Goal: Task Accomplishment & Management: Use online tool/utility

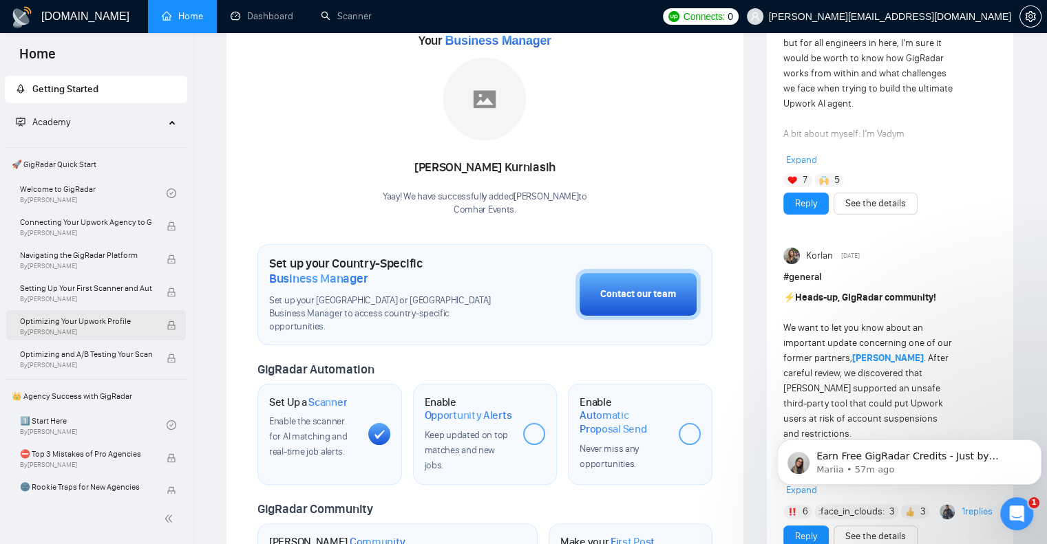
click at [7, 325] on div "Optimizing Your Upwork Profile By [PERSON_NAME]" at bounding box center [96, 325] width 180 height 30
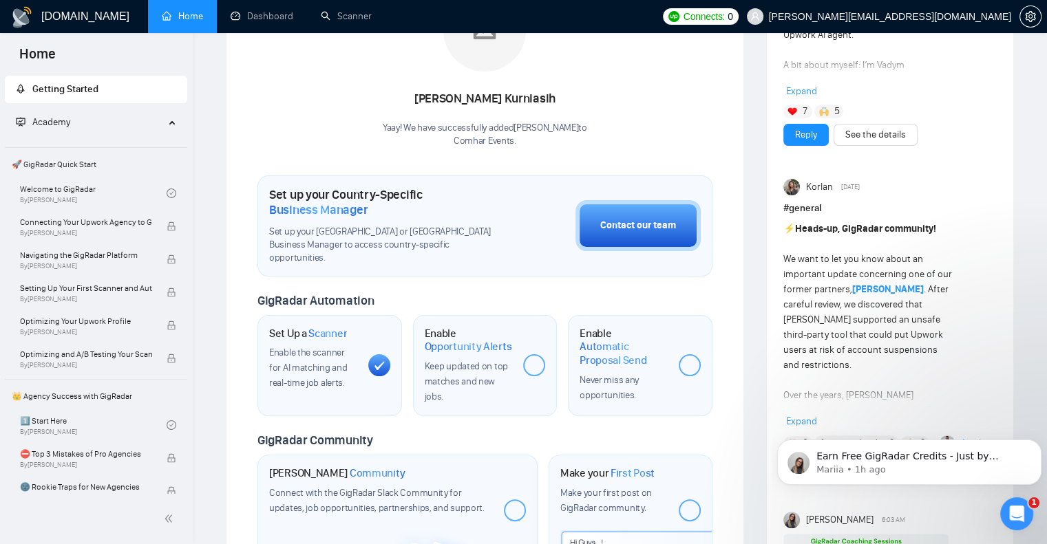
scroll to position [401, 0]
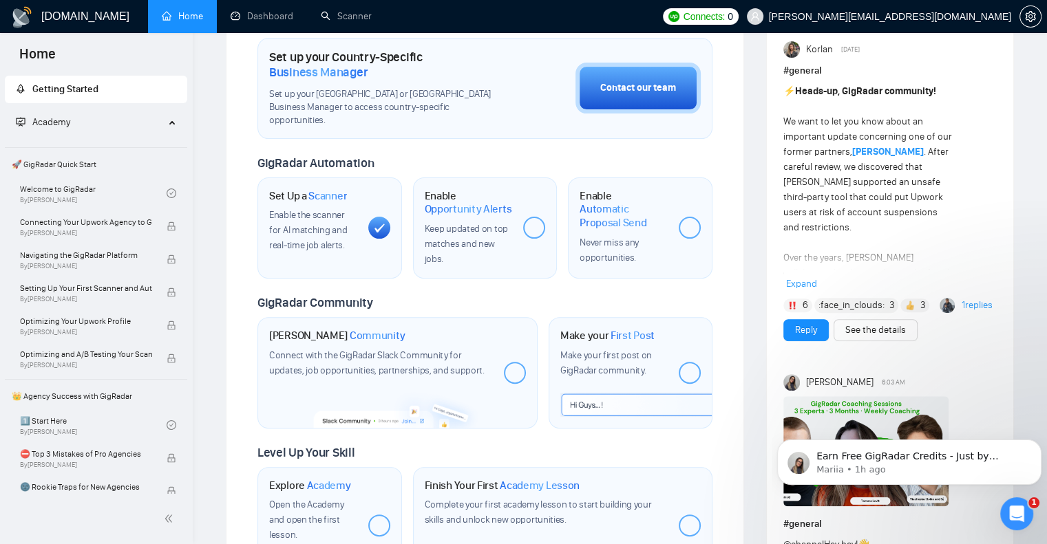
click at [327, 215] on span "Enable the scanner for AI matching and real-time job alerts." at bounding box center [308, 230] width 78 height 42
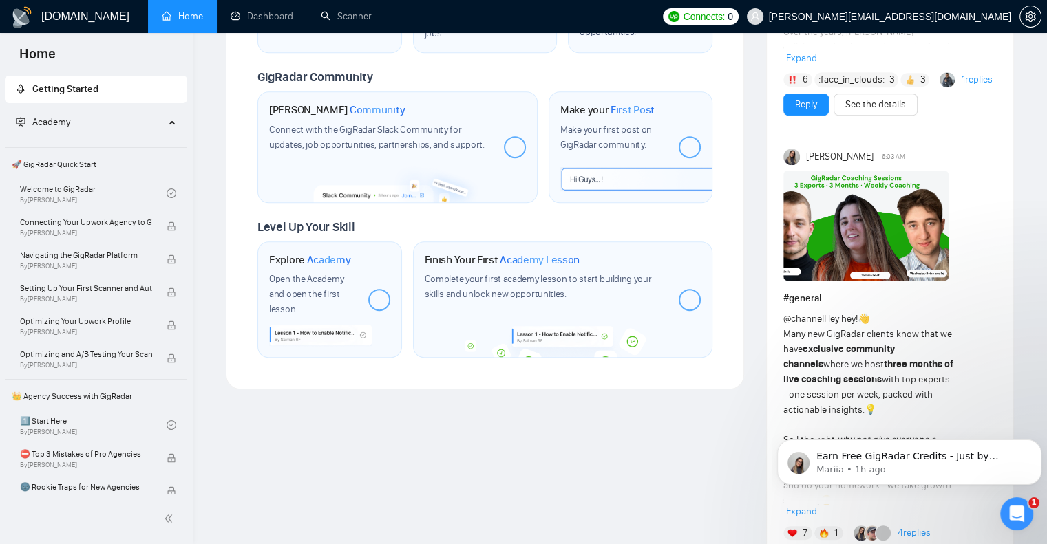
scroll to position [677, 0]
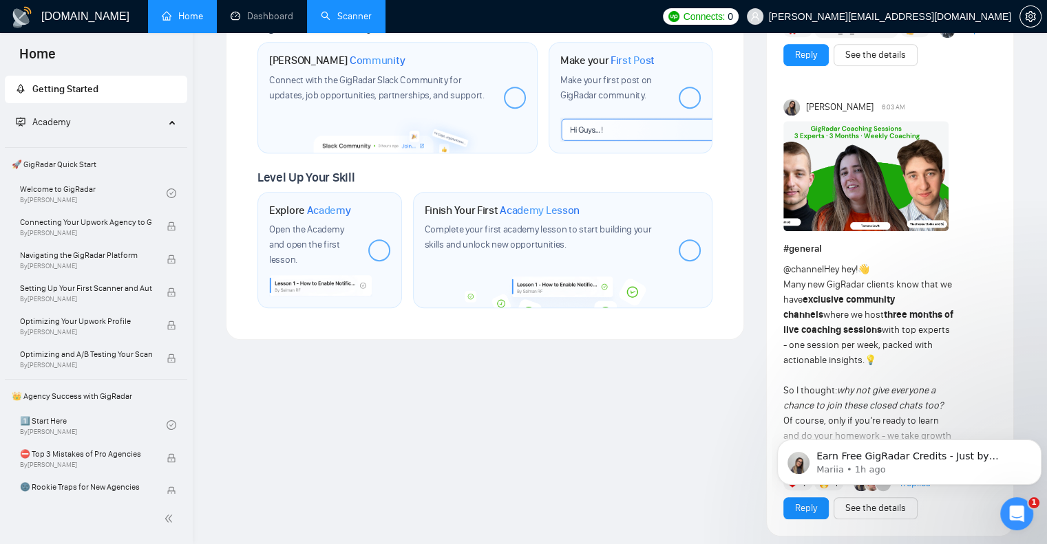
click at [353, 16] on link "Scanner" at bounding box center [346, 16] width 51 height 12
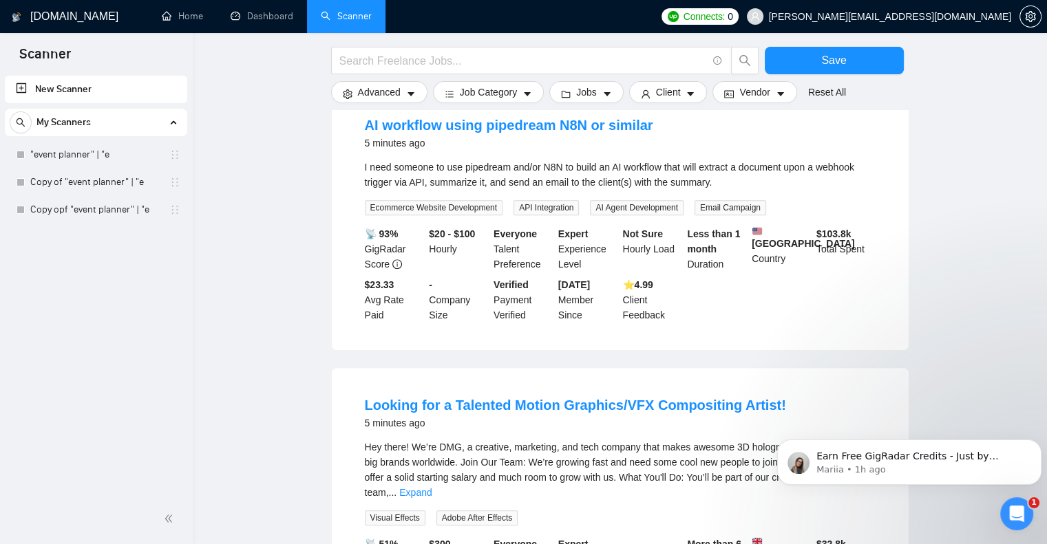
scroll to position [619, 0]
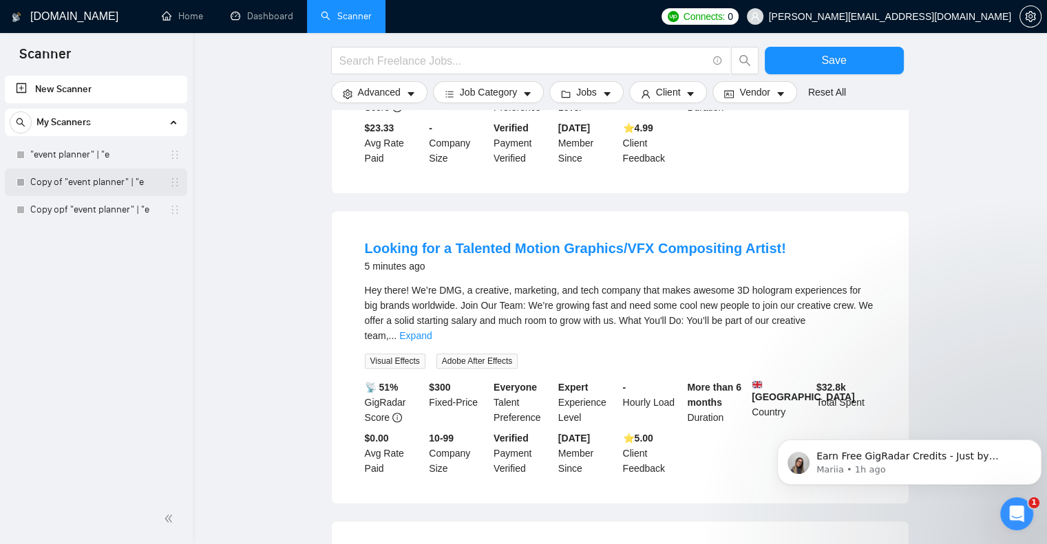
click at [84, 185] on link "Copy of "event planner" | "e" at bounding box center [95, 183] width 131 height 28
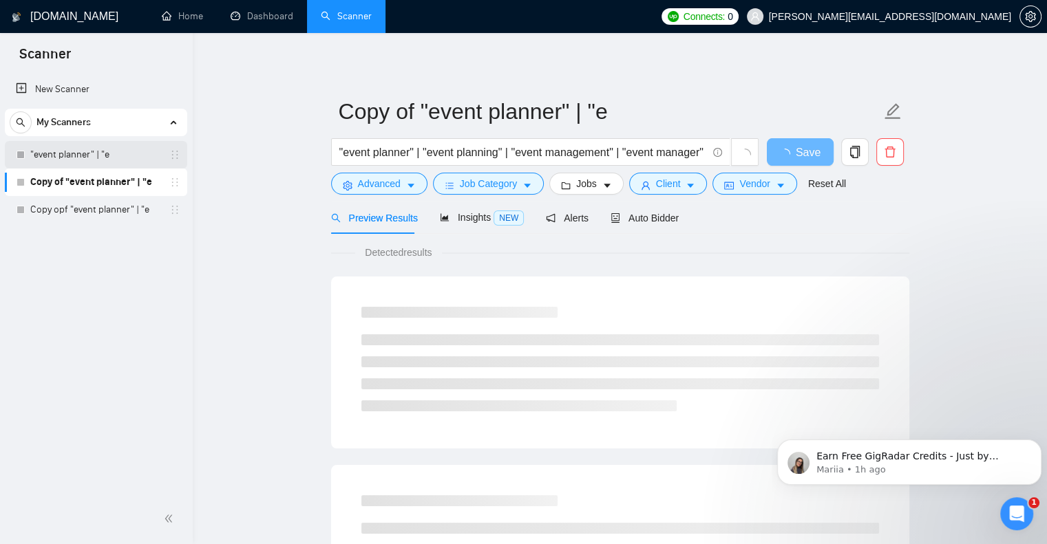
click at [99, 153] on link ""event planner" | "e" at bounding box center [95, 155] width 131 height 28
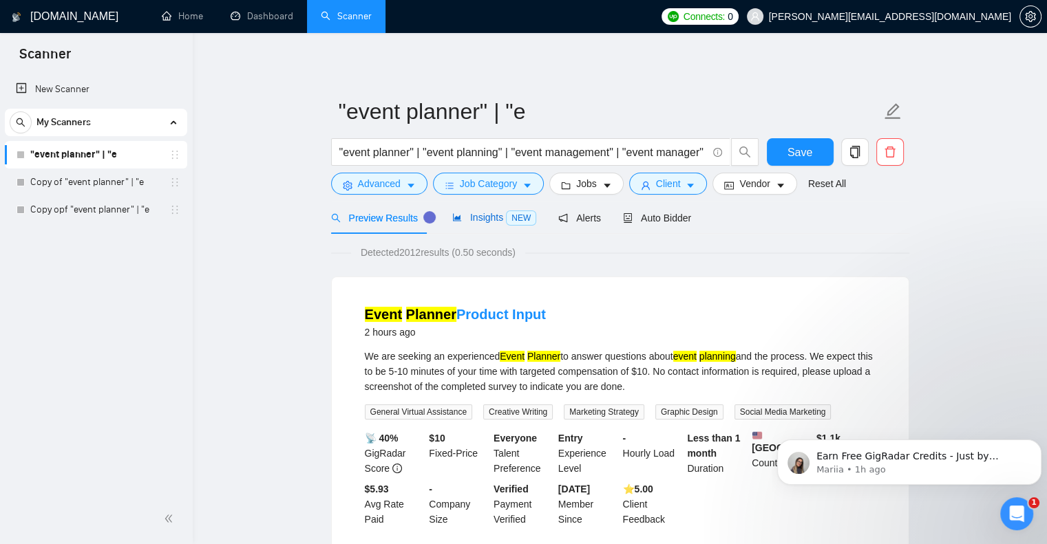
click at [484, 220] on span "Insights NEW" at bounding box center [494, 217] width 84 height 11
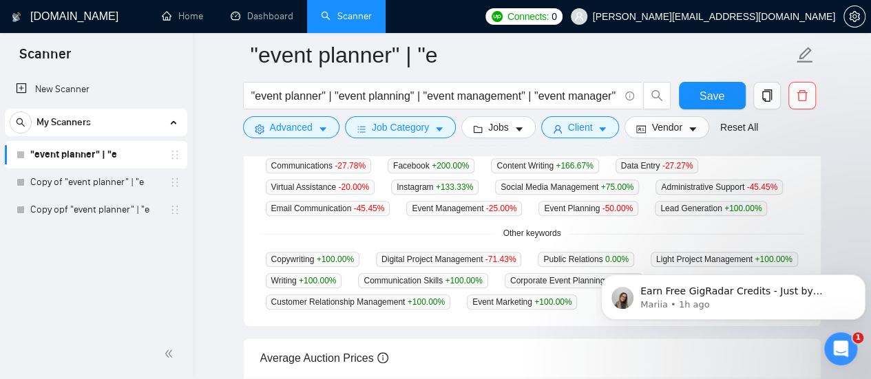
scroll to position [388, 0]
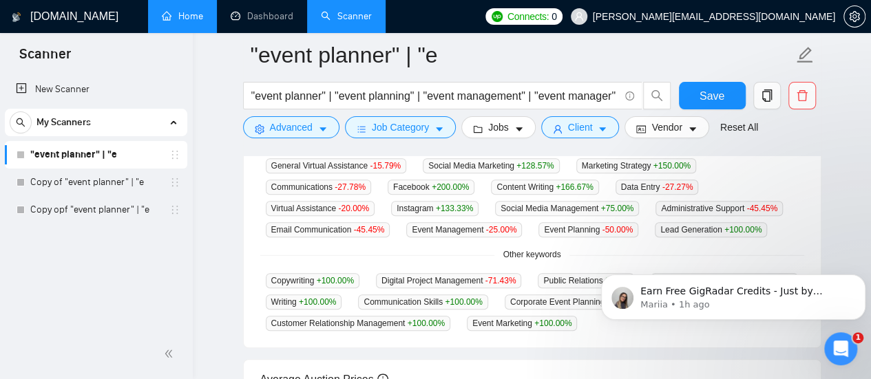
click at [182, 17] on link "Home" at bounding box center [182, 16] width 41 height 12
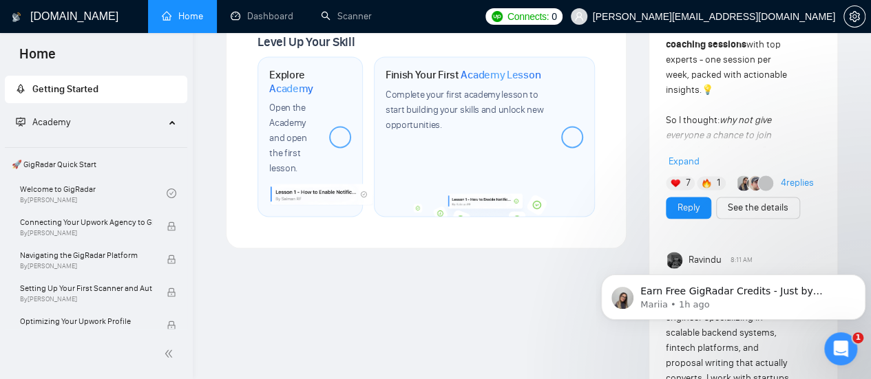
scroll to position [895, 0]
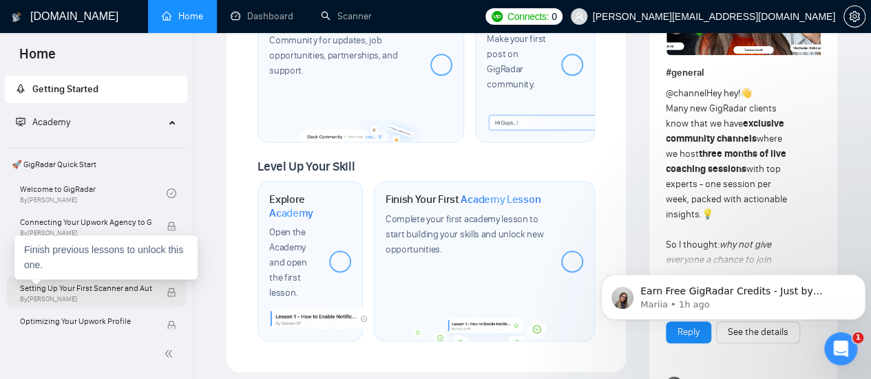
click at [95, 299] on span "By [PERSON_NAME]" at bounding box center [86, 299] width 132 height 8
click at [95, 295] on span "By [PERSON_NAME]" at bounding box center [86, 299] width 132 height 8
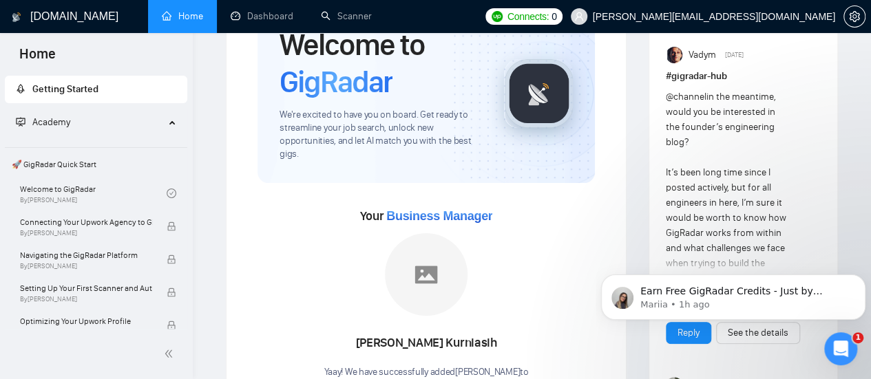
scroll to position [0, 0]
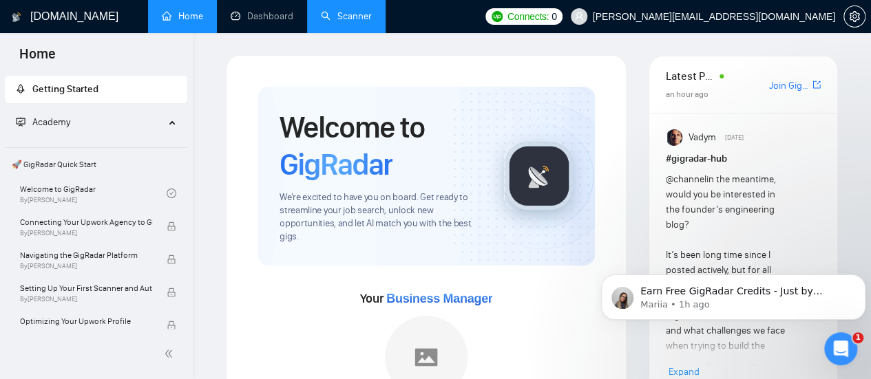
click at [357, 19] on link "Scanner" at bounding box center [346, 16] width 51 height 12
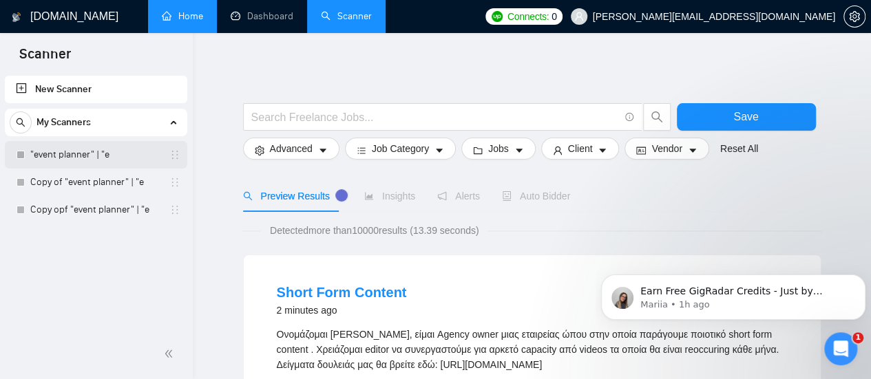
click at [85, 153] on link ""event planner" | "e" at bounding box center [95, 155] width 131 height 28
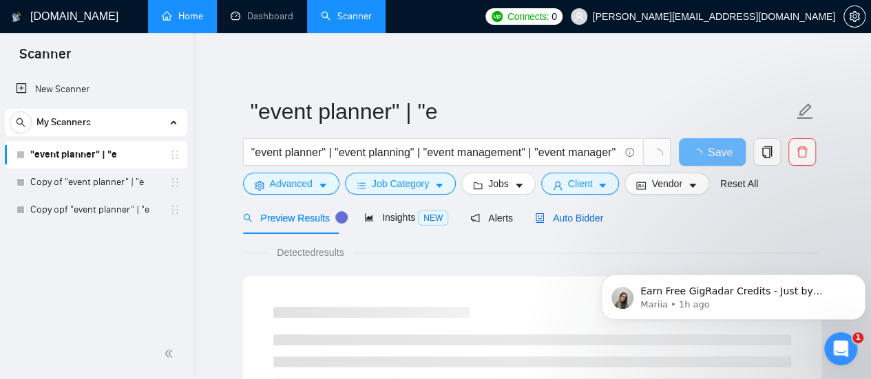
click at [566, 216] on span "Auto Bidder" at bounding box center [569, 218] width 68 height 11
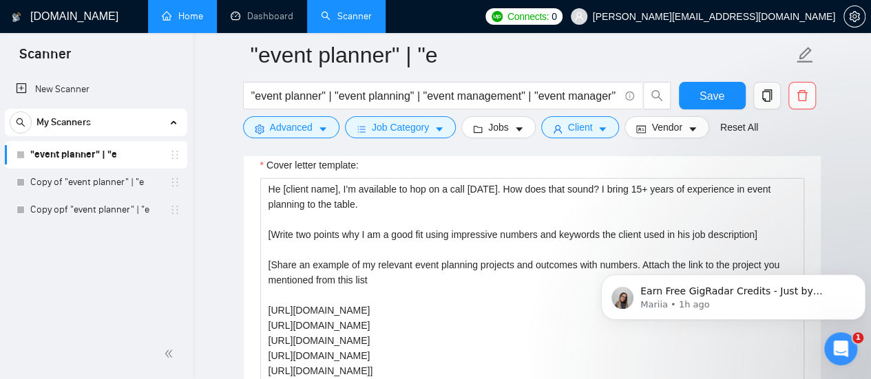
scroll to position [1557, 0]
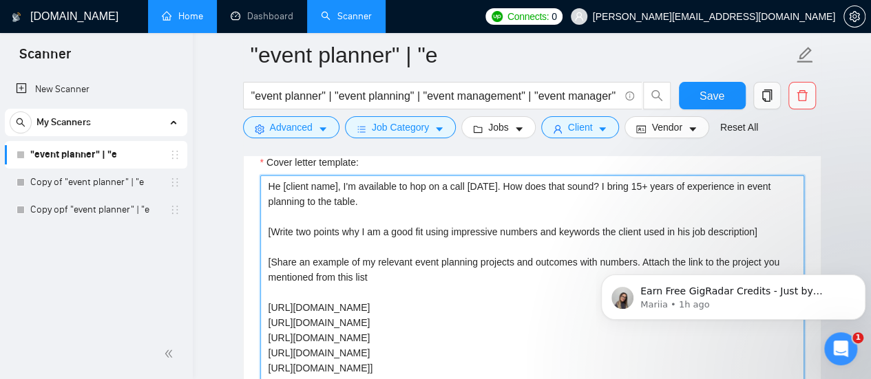
click at [491, 181] on textarea "He [client name], I'm available to hop on a call [DATE]. How does that sound? I…" at bounding box center [532, 331] width 544 height 310
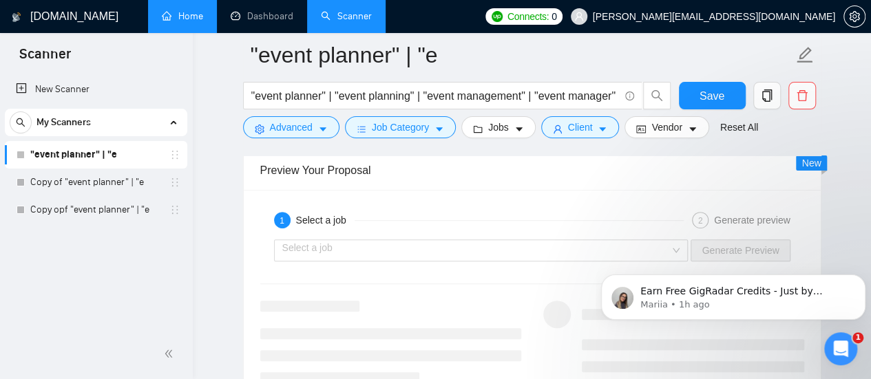
scroll to position [2403, 0]
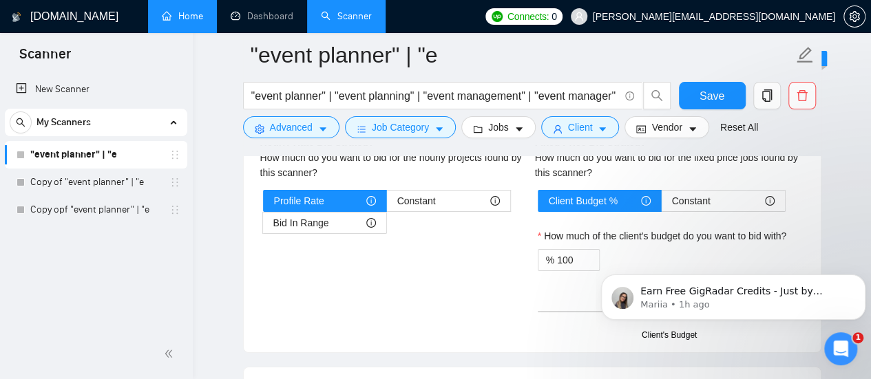
type textarea "He [client name], I'm available to hop on a call this week. How does that sound…"
click at [45, 121] on span "My Scanners" at bounding box center [63, 123] width 54 height 28
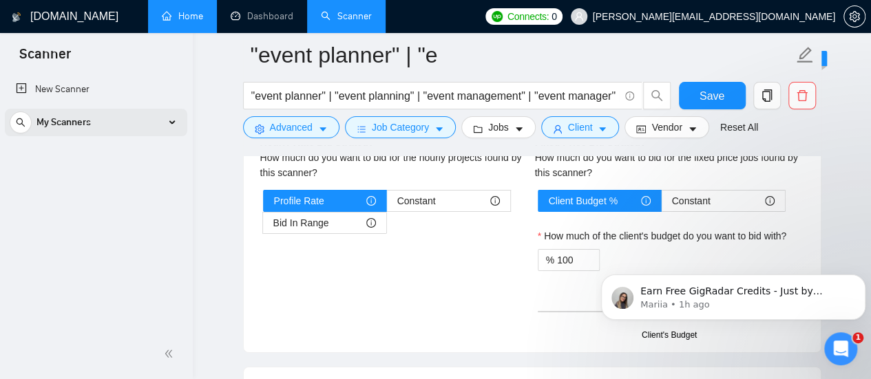
click at [45, 121] on span "My Scanners" at bounding box center [63, 123] width 54 height 28
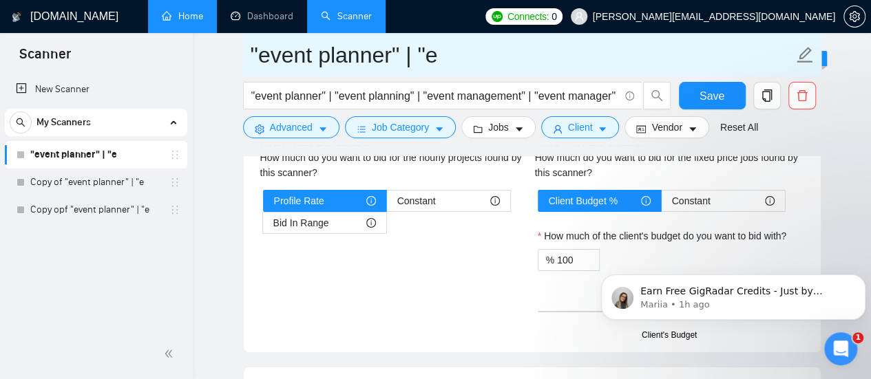
drag, startPoint x: 349, startPoint y: 12, endPoint x: 480, endPoint y: 56, distance: 137.8
click at [349, 12] on link "Scanner" at bounding box center [346, 16] width 51 height 12
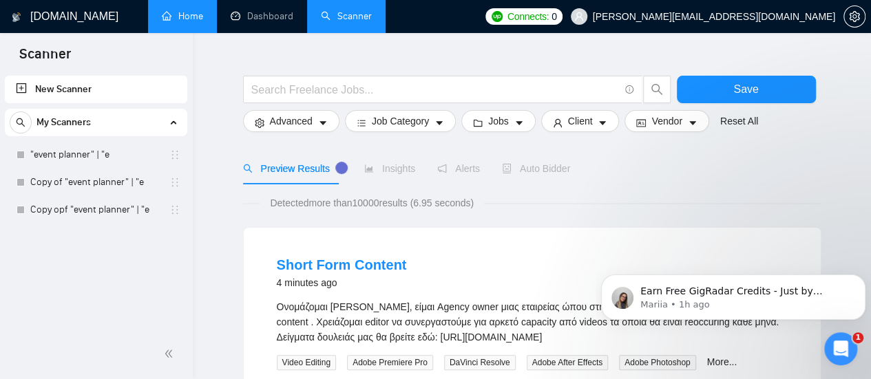
scroll to position [69, 0]
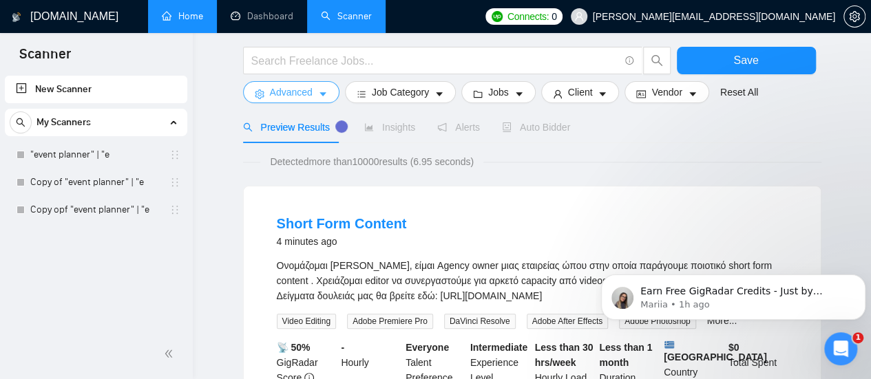
click at [297, 85] on span "Advanced" at bounding box center [291, 92] width 43 height 15
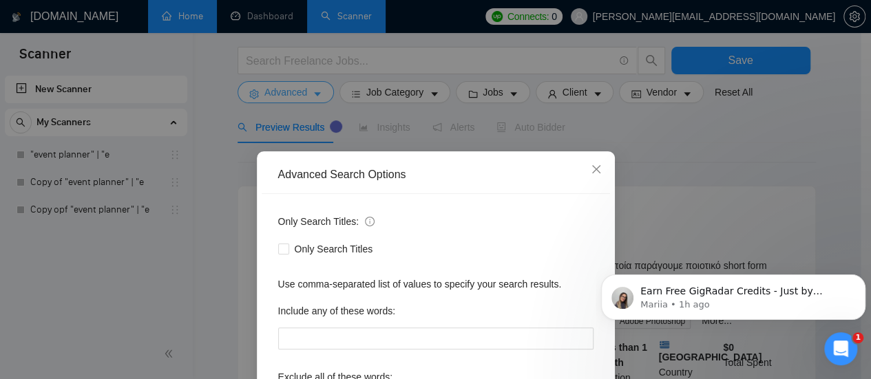
click at [297, 85] on div "Advanced Search Options Only Search Titles: Only Search Titles Use comma-separa…" at bounding box center [435, 189] width 871 height 379
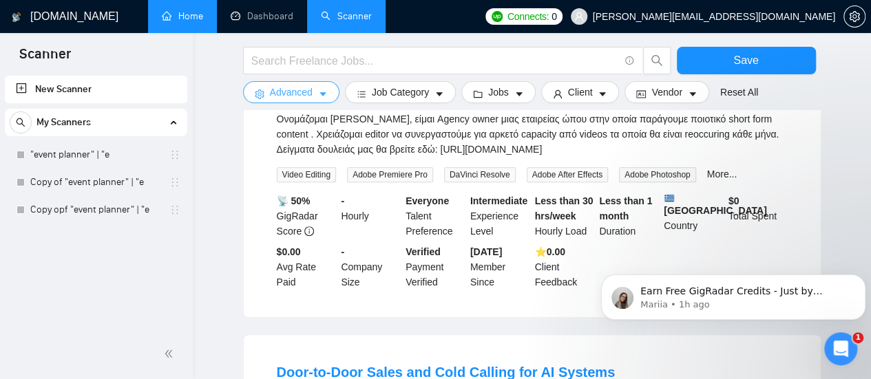
scroll to position [0, 0]
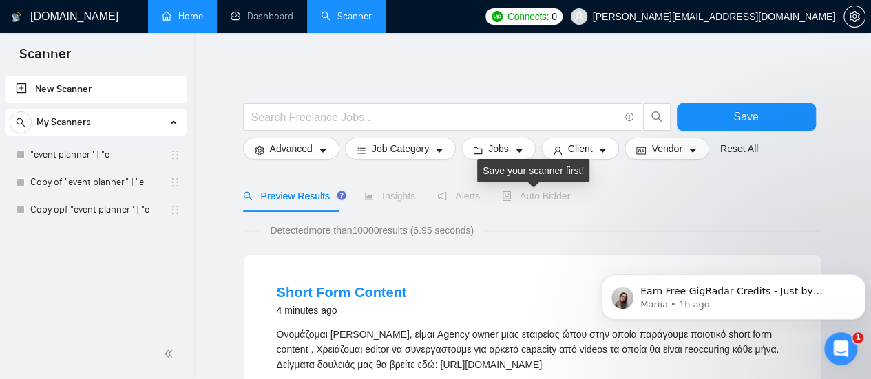
click at [527, 202] on span "Auto Bidder" at bounding box center [536, 196] width 68 height 11
click at [527, 195] on span "Auto Bidder" at bounding box center [536, 196] width 68 height 11
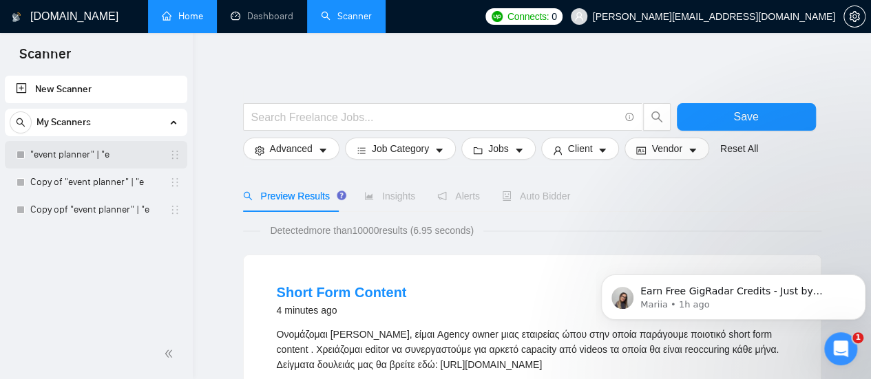
click at [81, 158] on link ""event planner" | "e" at bounding box center [95, 155] width 131 height 28
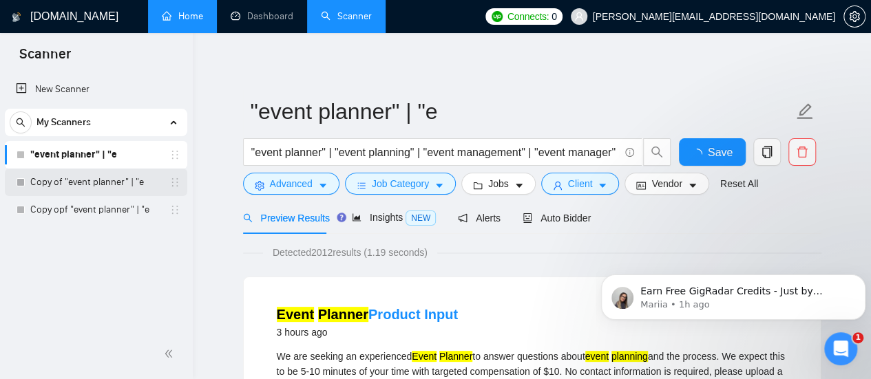
click at [91, 187] on link "Copy of "event planner" | "e" at bounding box center [95, 183] width 131 height 28
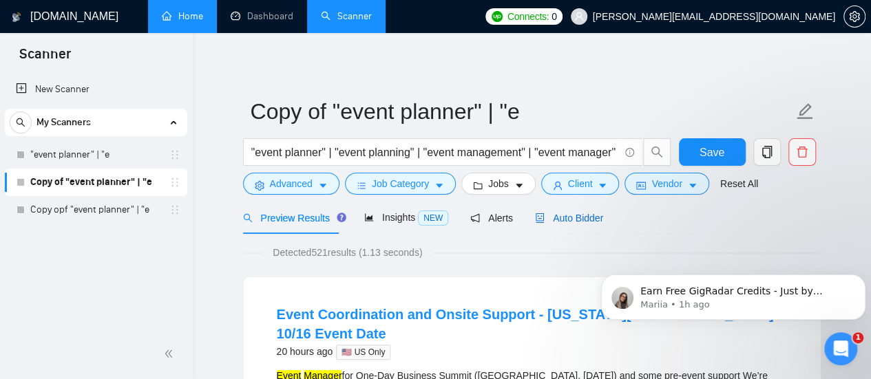
click at [589, 217] on span "Auto Bidder" at bounding box center [569, 218] width 68 height 11
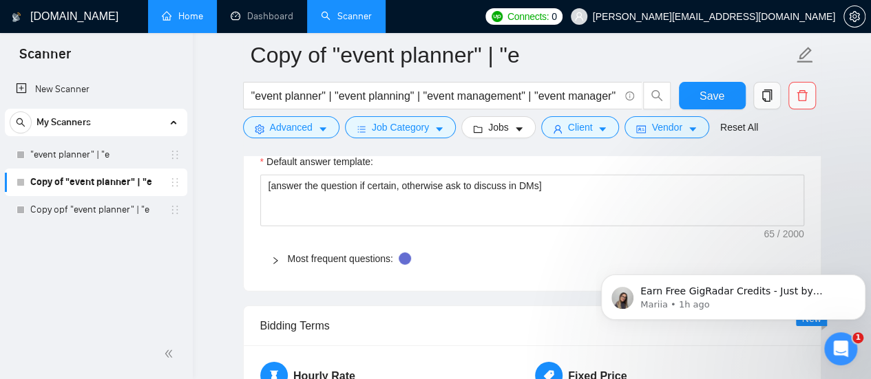
scroll to position [2065, 0]
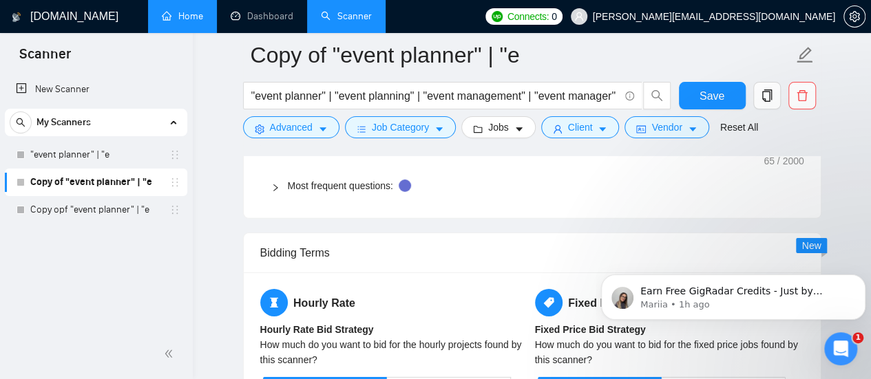
click at [271, 184] on icon "right" at bounding box center [275, 188] width 8 height 8
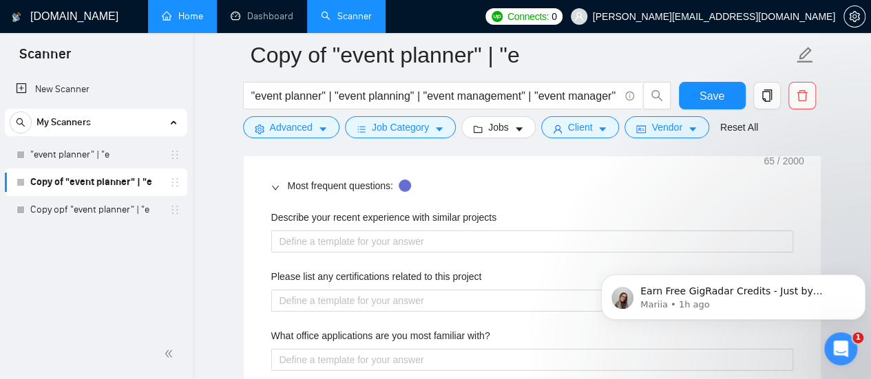
drag, startPoint x: 281, startPoint y: 306, endPoint x: 237, endPoint y: 302, distance: 43.6
click at [238, 302] on main "Copy of "event planner" | "e "event planner" | "event planning" | "event manage…" at bounding box center [532, 179] width 634 height 4378
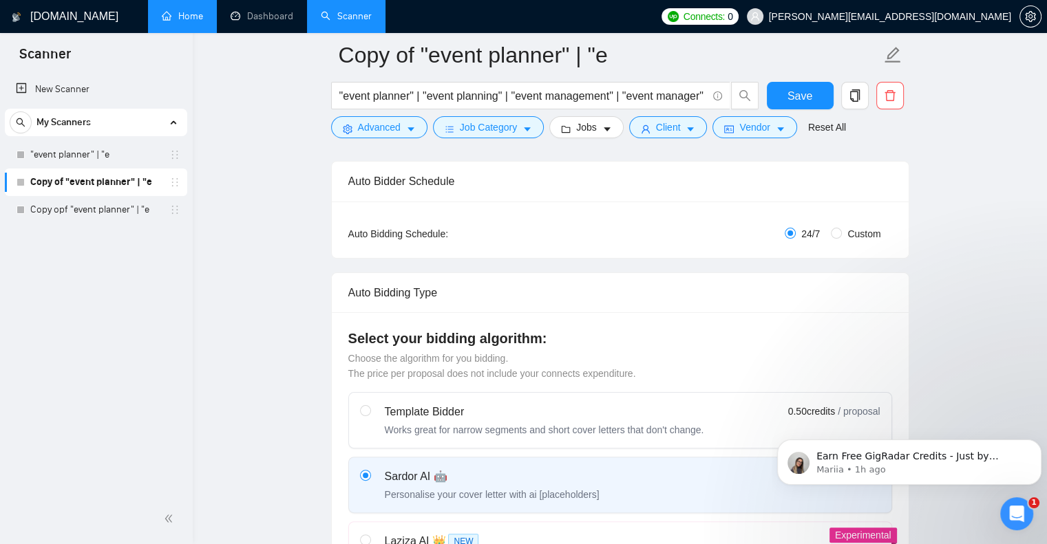
scroll to position [206, 0]
click at [69, 160] on link ""event planner" | "e" at bounding box center [95, 155] width 131 height 28
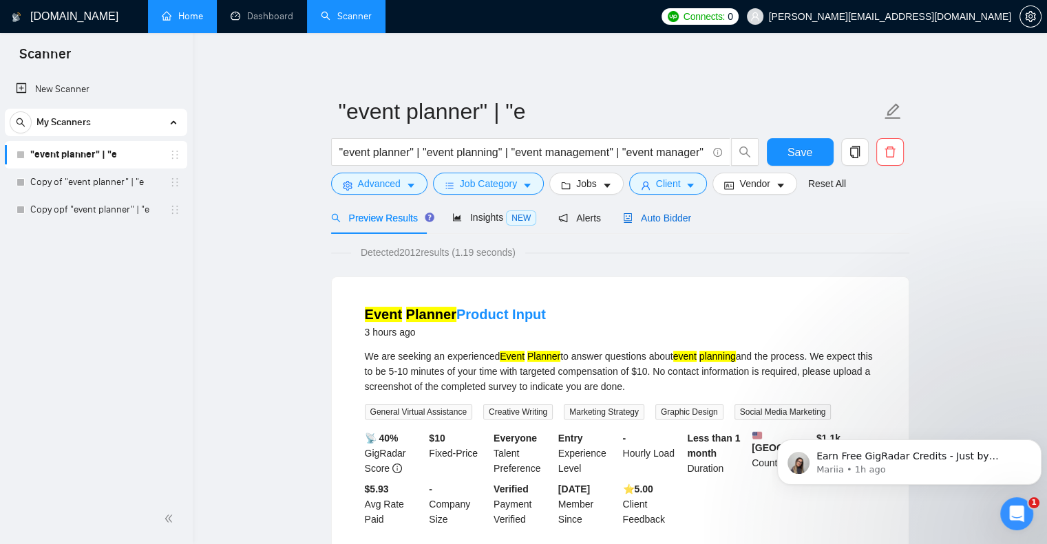
click at [675, 213] on span "Auto Bidder" at bounding box center [657, 218] width 68 height 11
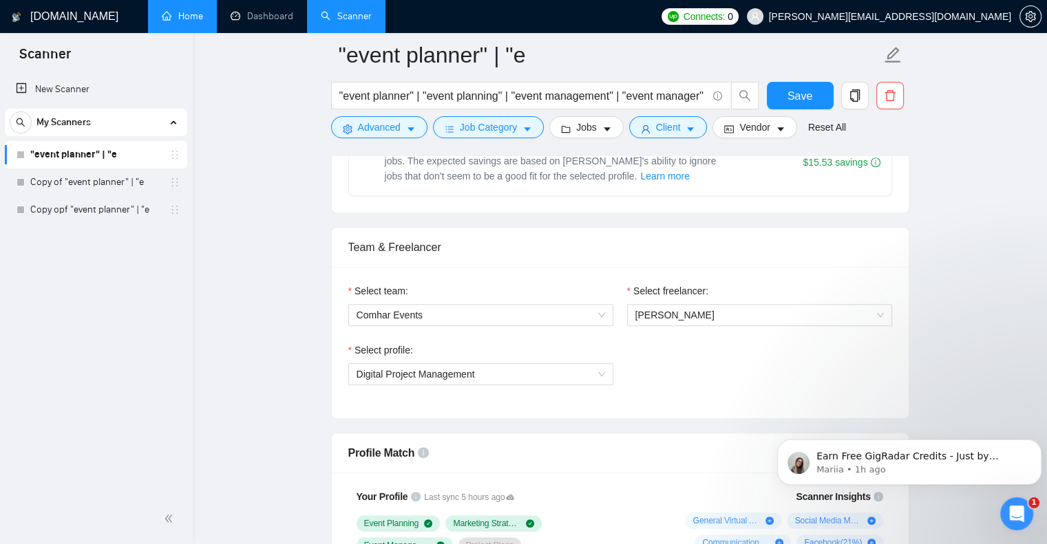
scroll to position [757, 0]
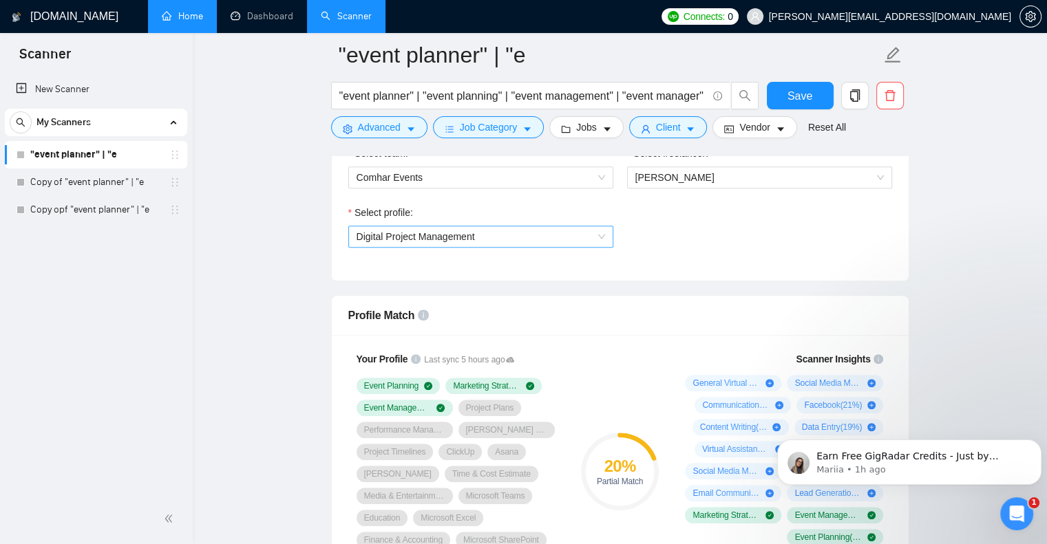
click at [588, 236] on span "Digital Project Management" at bounding box center [481, 236] width 248 height 21
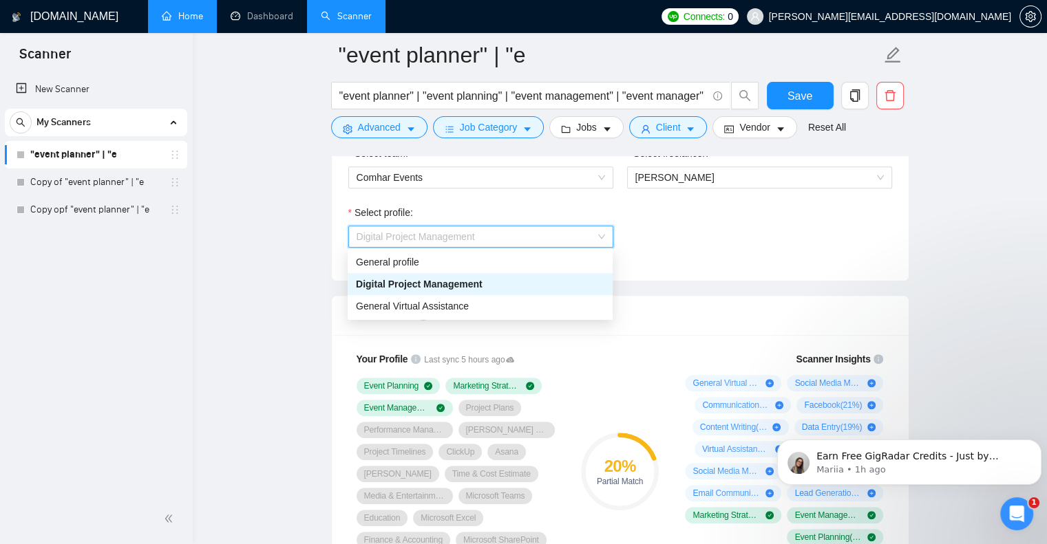
click at [588, 237] on span "Digital Project Management" at bounding box center [481, 236] width 248 height 21
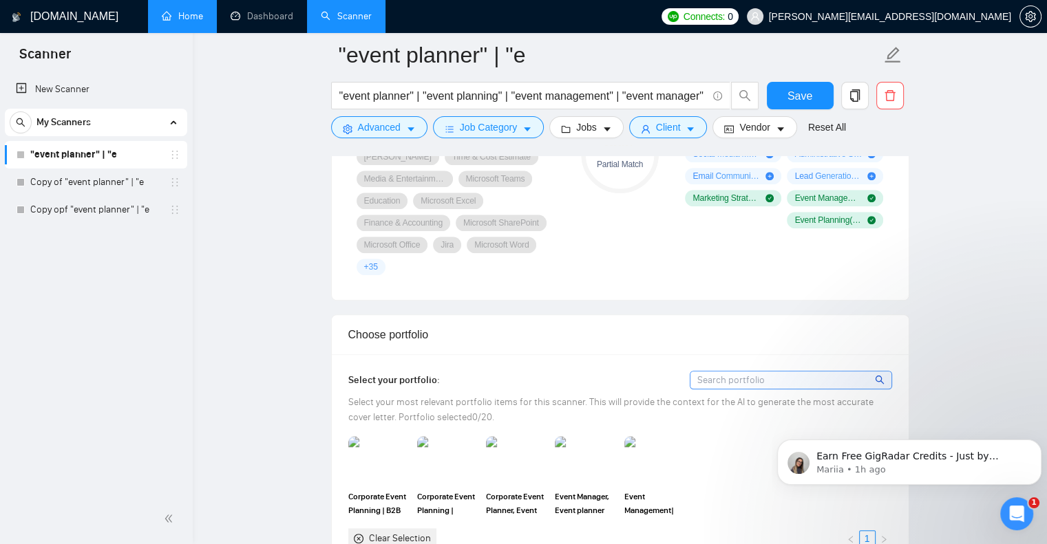
scroll to position [1377, 0]
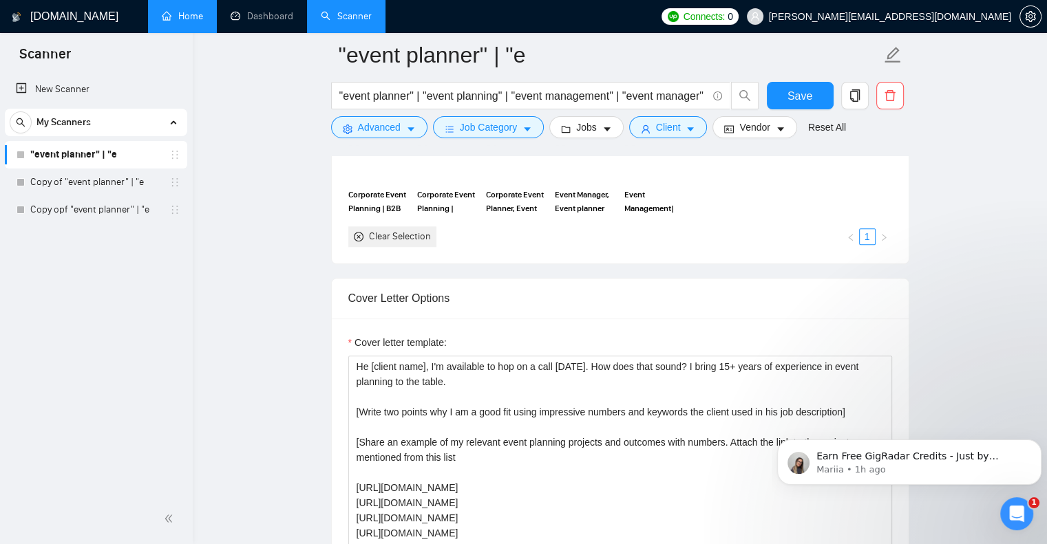
drag, startPoint x: 641, startPoint y: 154, endPoint x: 948, endPoint y: 147, distance: 307.0
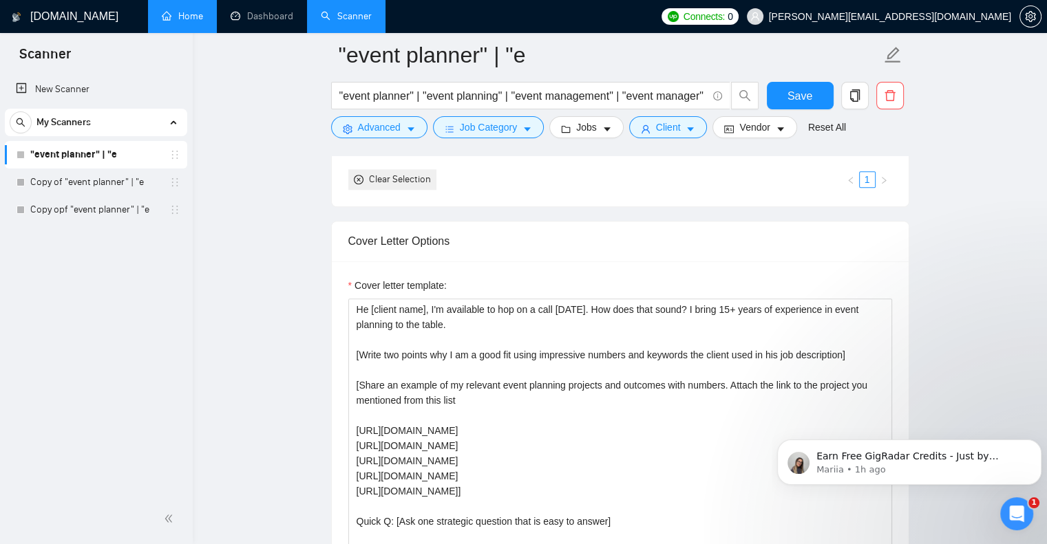
scroll to position [1445, 0]
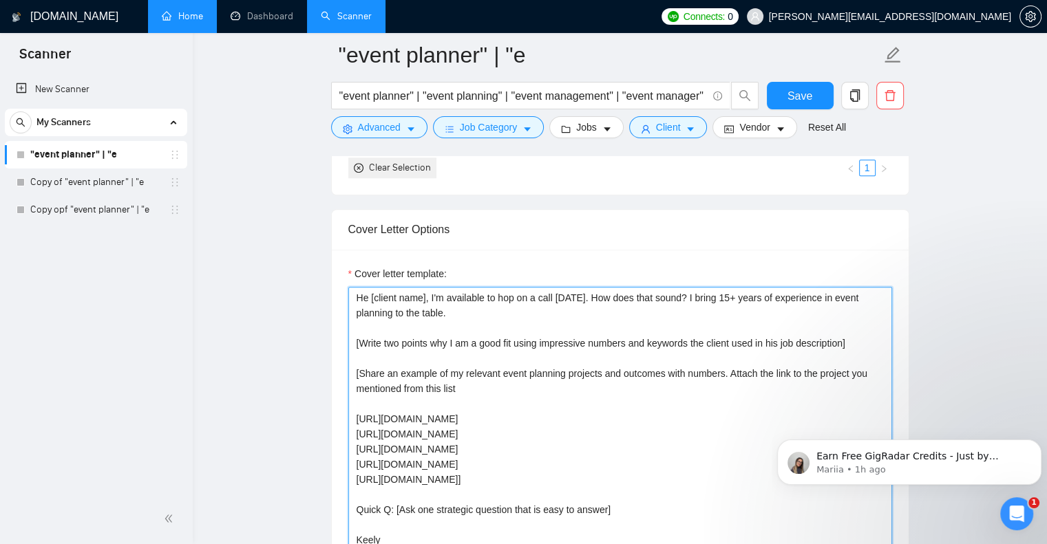
click at [577, 301] on textarea "He [client name], I'm available to hop on a call [DATE]. How does that sound? I…" at bounding box center [620, 442] width 544 height 310
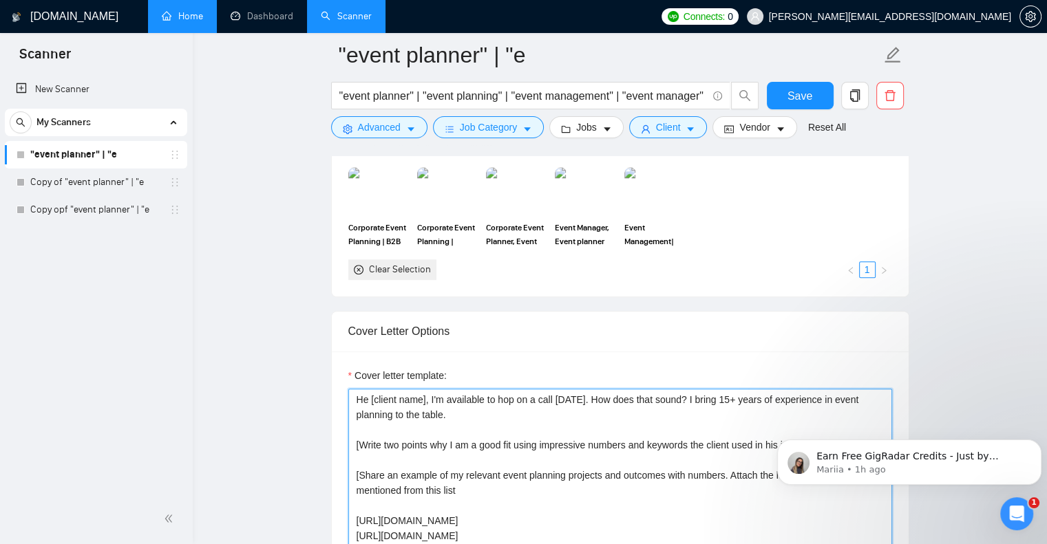
scroll to position [1377, 0]
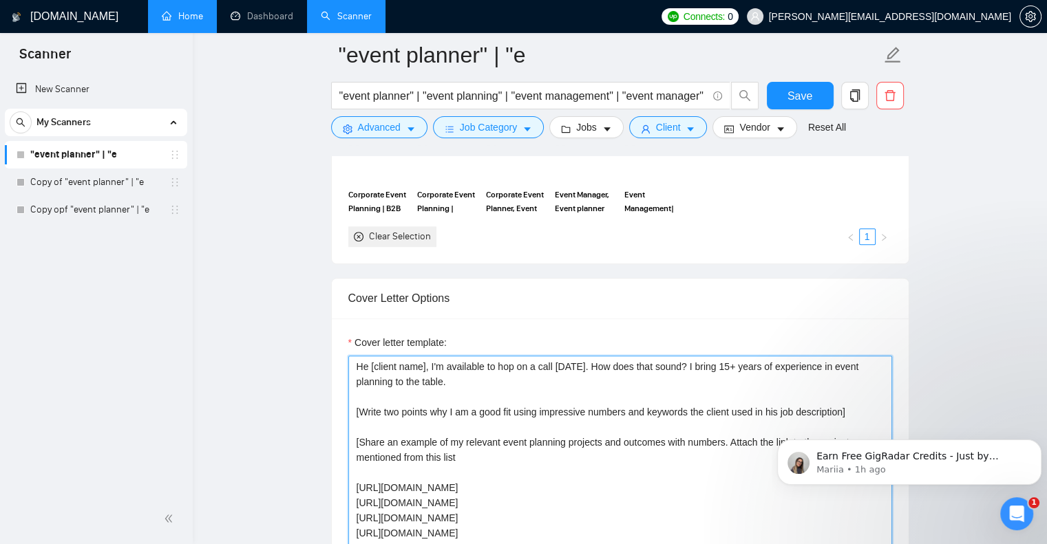
click at [368, 367] on textarea "He [client name], I'm available to hop on a call [DATE]. How does that sound? I…" at bounding box center [620, 511] width 544 height 310
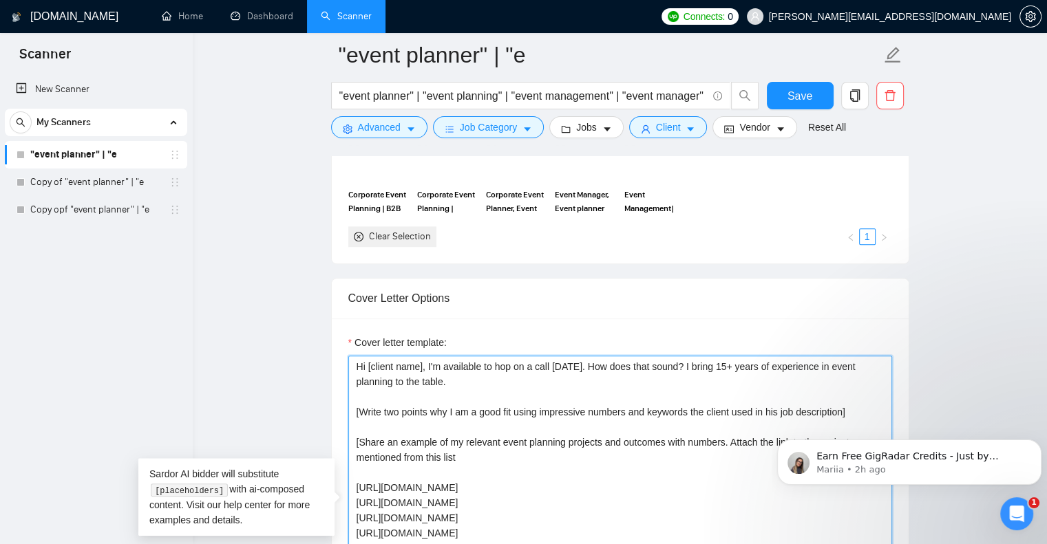
drag, startPoint x: 428, startPoint y: 363, endPoint x: 675, endPoint y: 366, distance: 247.1
click at [675, 366] on textarea "Hi [client name], I'm available to hop on a call [DATE]. How does that sound? I…" at bounding box center [620, 511] width 544 height 310
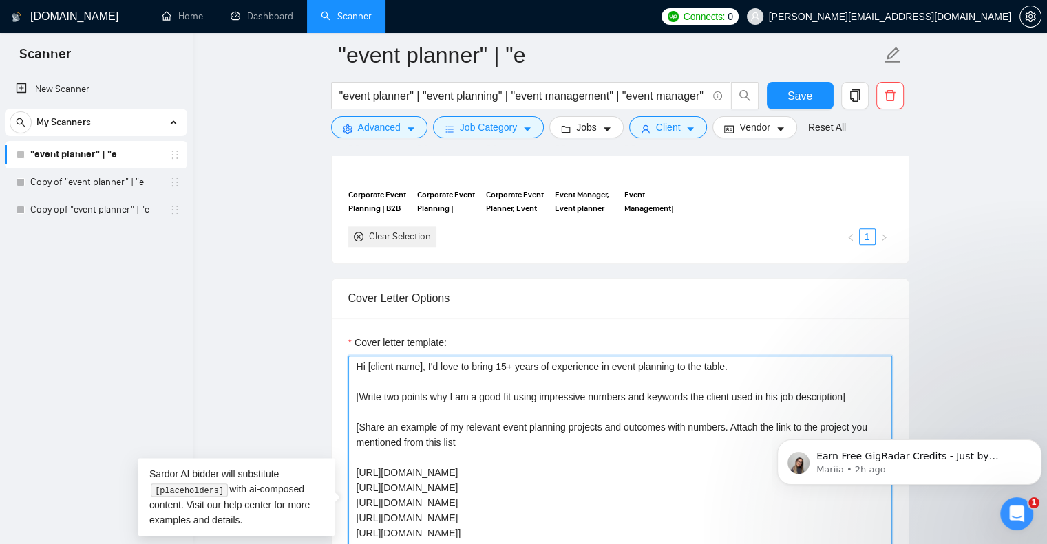
click at [496, 360] on textarea "Hi [client name], I'd love to bring 15+ years of experience in event planning t…" at bounding box center [620, 511] width 544 height 310
click at [689, 365] on textarea "Hi [client name], I'd love to bring my 15+ years of experience in event plannin…" at bounding box center [620, 511] width 544 height 310
click at [460, 367] on textarea "Hi [client name], I'd love to bring my 15+ years of experience in event plannin…" at bounding box center [620, 511] width 544 height 310
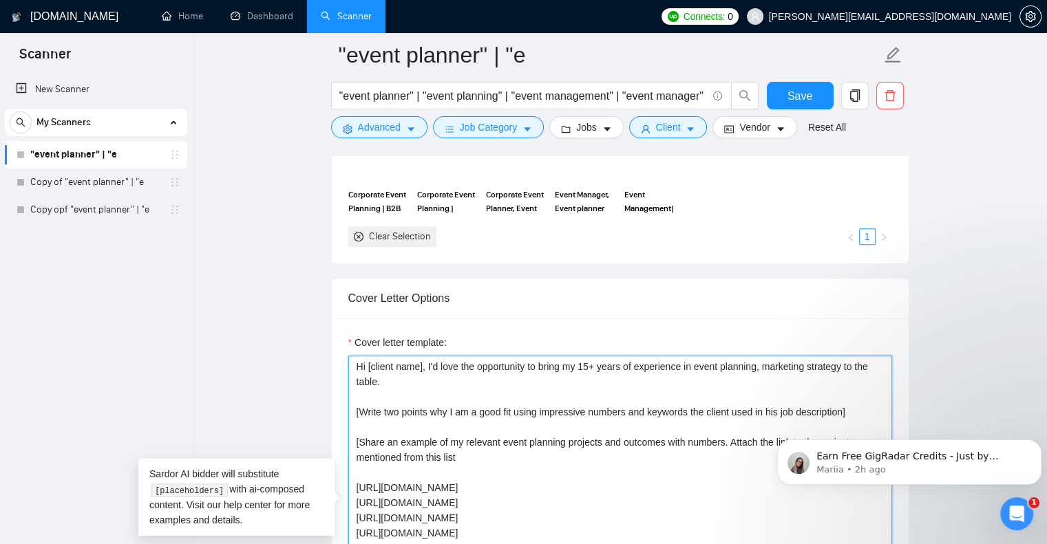
click at [681, 367] on textarea "Hi [client name], I'd love the opportunity to bring my 15+ years of experience …" at bounding box center [620, 511] width 544 height 310
click at [732, 365] on textarea "Hi [client name], I'd love the opportunity to bring my 15+ years of experience …" at bounding box center [620, 511] width 544 height 310
click at [393, 380] on textarea "Hi [client name], I'd love the opportunity to bring my 15+ years of experience …" at bounding box center [620, 511] width 544 height 310
drag, startPoint x: 427, startPoint y: 383, endPoint x: 285, endPoint y: 344, distance: 147.8
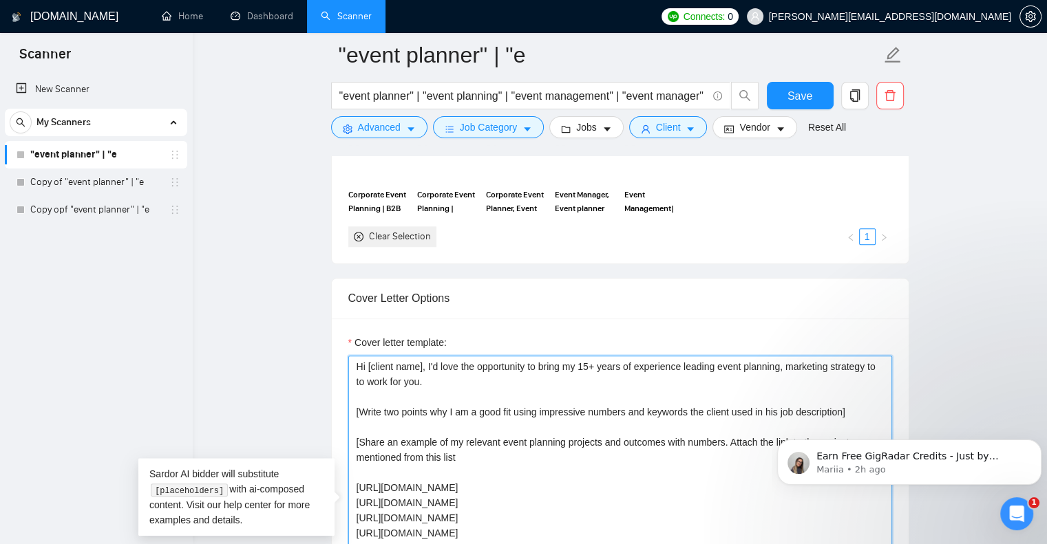
click at [779, 385] on textarea "Hi [client name], I'd love the opportunity to bring my 15+ years of experience …" at bounding box center [620, 511] width 544 height 310
click at [794, 369] on textarea "Hi [client name], I'd love the opportunity to bring my 15+ years of experience …" at bounding box center [620, 511] width 544 height 310
click at [868, 366] on textarea "Hi [client name], I'd love the opportunity to bring my 15+ years of experience …" at bounding box center [620, 511] width 544 height 310
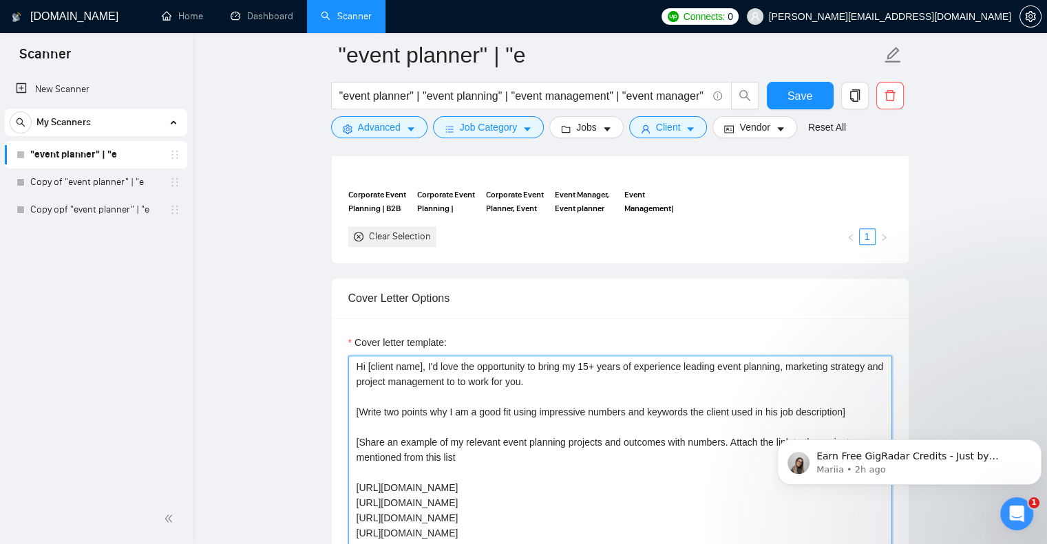
click at [491, 397] on textarea "Hi [client name], I'd love the opportunity to bring my 15+ years of experience …" at bounding box center [620, 511] width 544 height 310
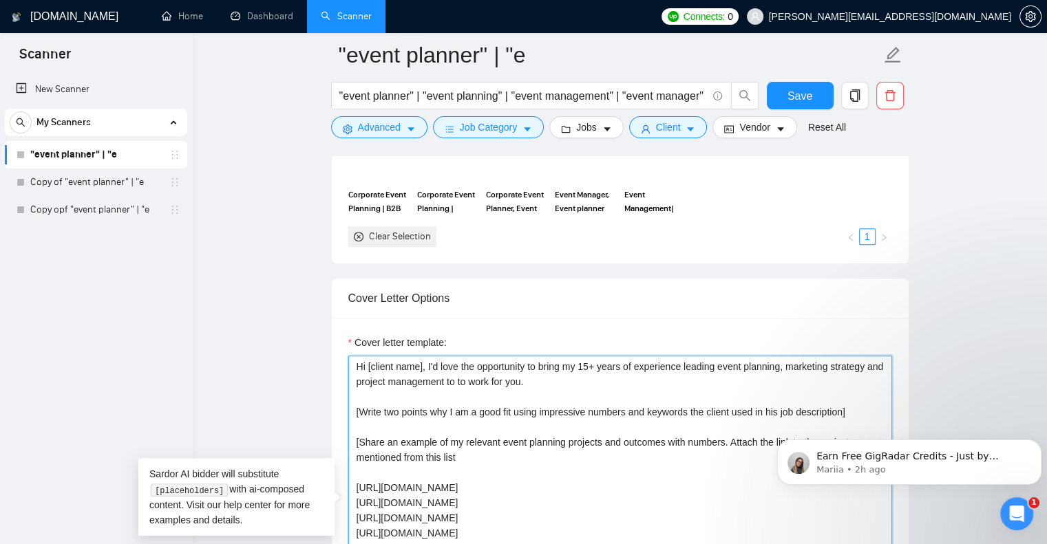
click at [476, 383] on textarea "Hi [client name], I'd love the opportunity to bring my 15+ years of experience …" at bounding box center [620, 511] width 544 height 310
click at [782, 365] on textarea "Hi [client name], I'd love the opportunity to bring my 15+ years of experience …" at bounding box center [620, 511] width 544 height 310
click at [690, 397] on textarea "Hi [client name], I'd love the opportunity to bring my 15+ years of experience …" at bounding box center [620, 511] width 544 height 310
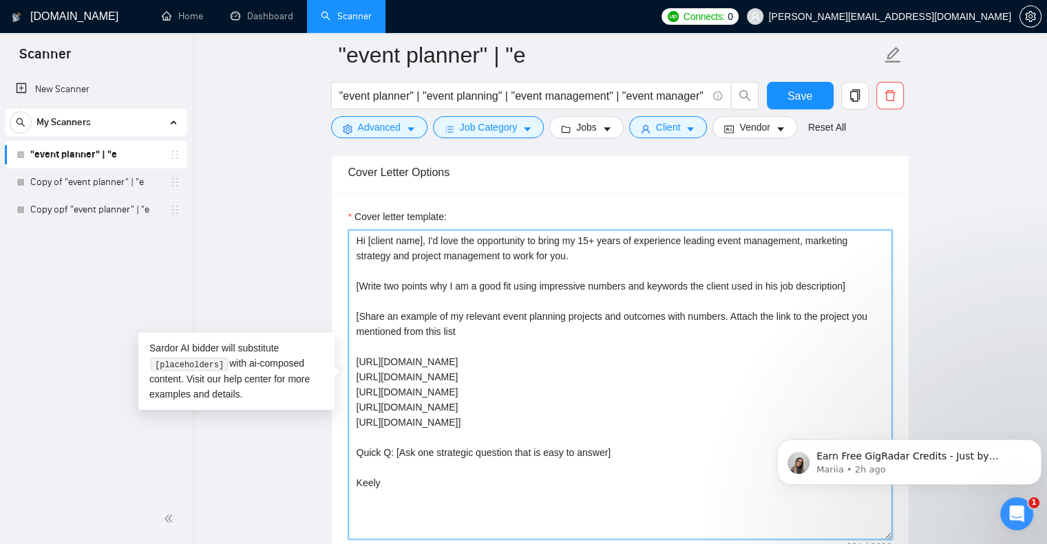
scroll to position [1514, 0]
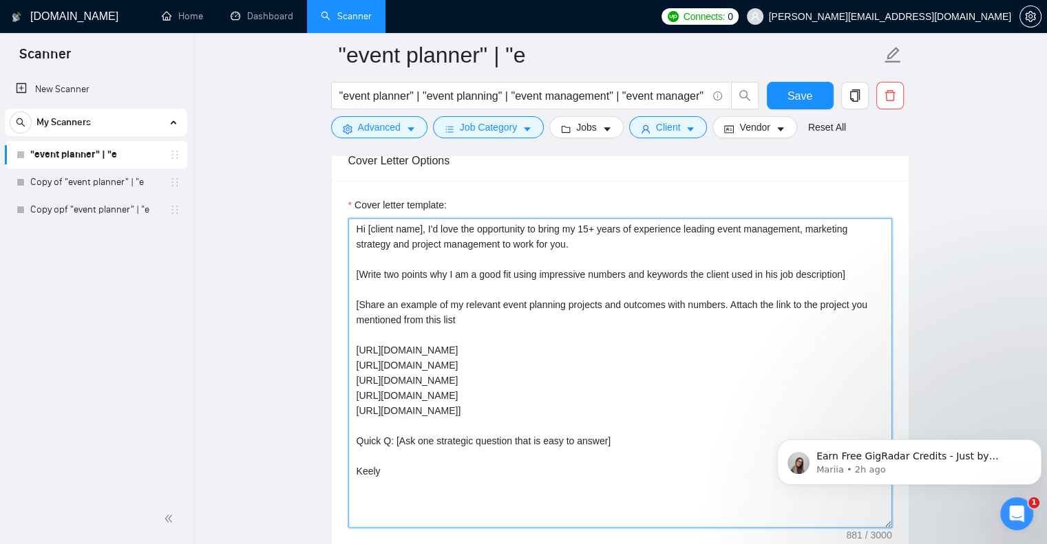
click at [670, 454] on textarea "Hi [client name], I'd love the opportunity to bring my 15+ years of experience …" at bounding box center [620, 373] width 544 height 310
paste textarea "Feel free to reach out if you'd like to schedule a complimentary call. I would …"
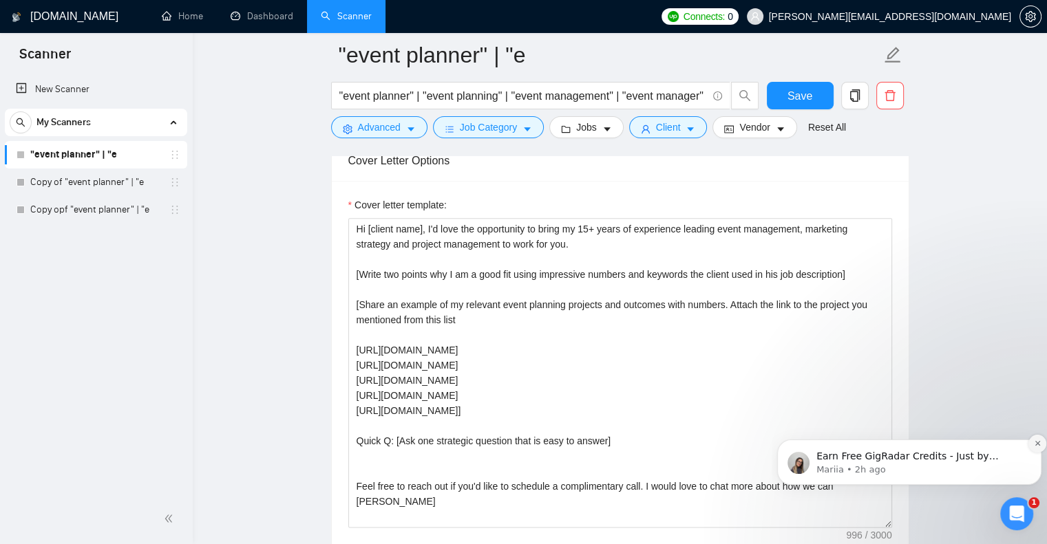
click at [1036, 443] on icon "Dismiss notification" at bounding box center [1038, 444] width 8 height 8
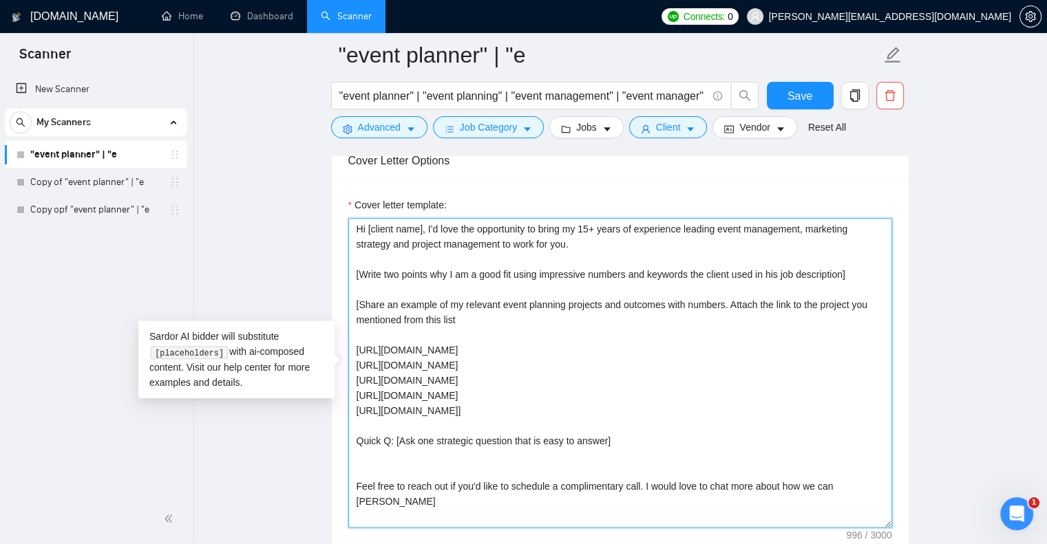
drag, startPoint x: 847, startPoint y: 485, endPoint x: 785, endPoint y: 484, distance: 61.9
click at [785, 484] on textarea "Hi [client name], I'd love the opportunity to bring my 15+ years of experience …" at bounding box center [620, 373] width 544 height 310
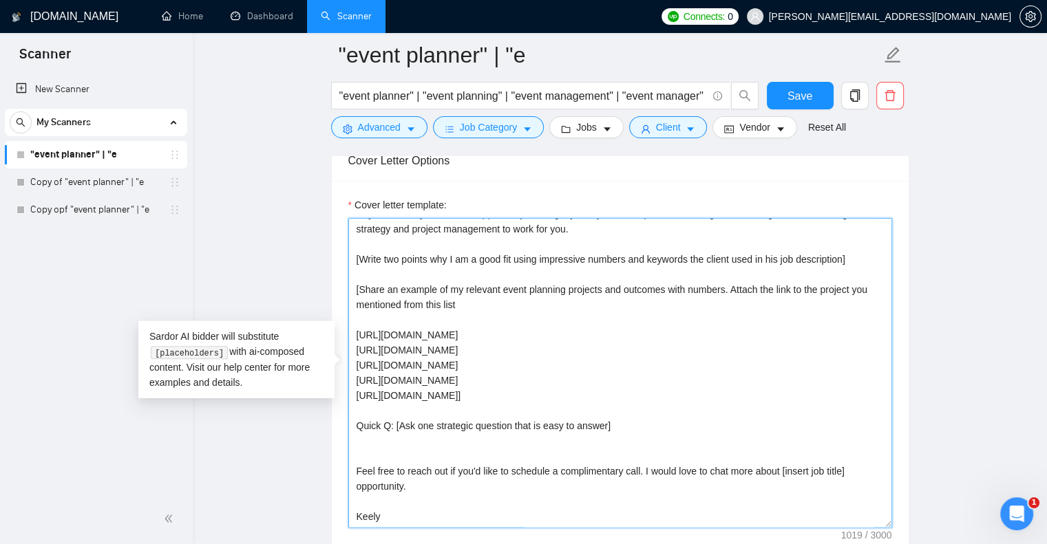
drag, startPoint x: 377, startPoint y: 437, endPoint x: 384, endPoint y: 445, distance: 10.2
click at [377, 437] on textarea "Hi [client name], I'd love the opportunity to bring my 15+ years of experience …" at bounding box center [620, 373] width 544 height 310
click at [387, 456] on textarea "Hi [client name], I'd love the opportunity to bring my 15+ years of experience …" at bounding box center [620, 373] width 544 height 310
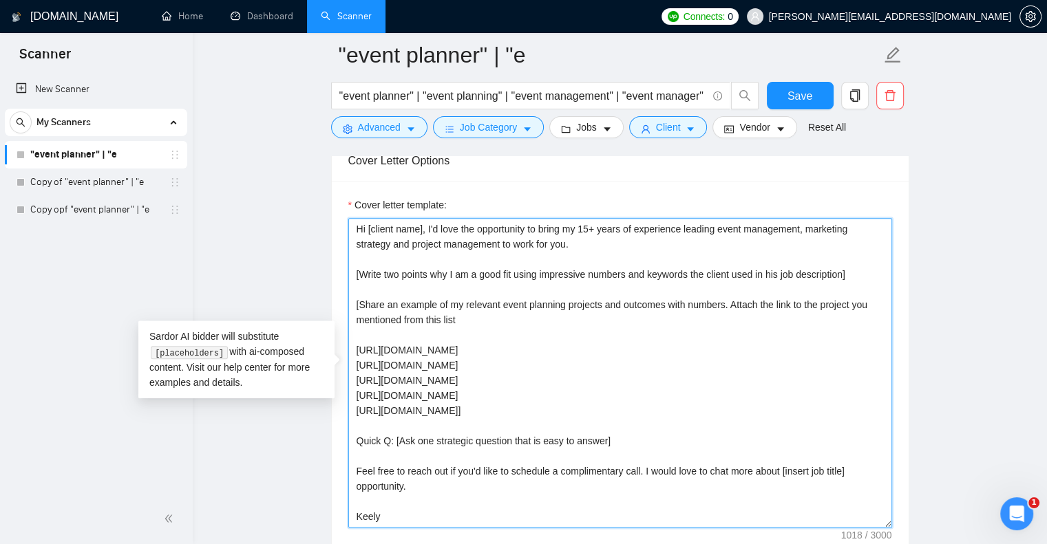
scroll to position [0, 0]
click at [783, 472] on textarea "Hi [client name], I'd love the opportunity to bring my 15+ years of experience …" at bounding box center [620, 373] width 544 height 310
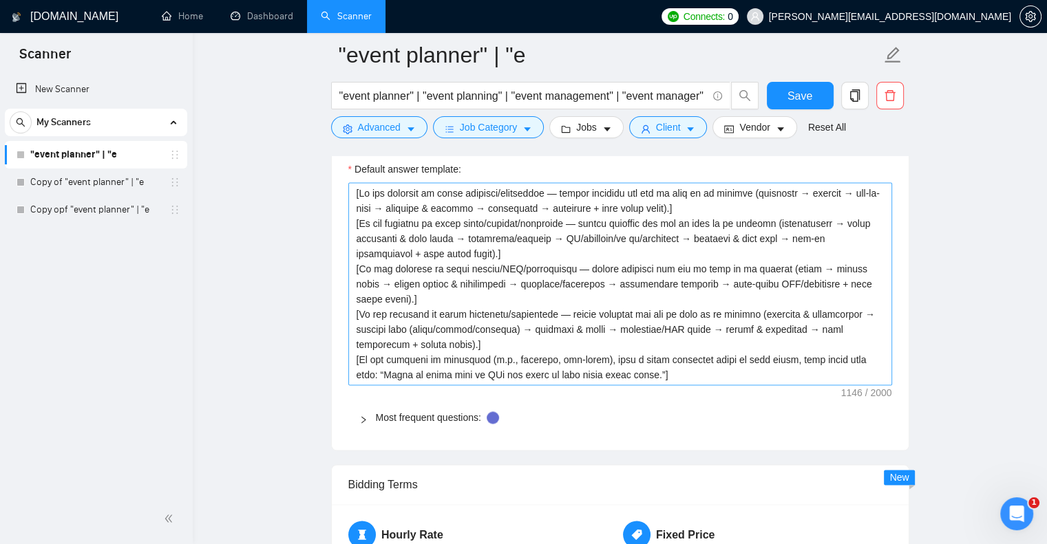
scroll to position [1996, 0]
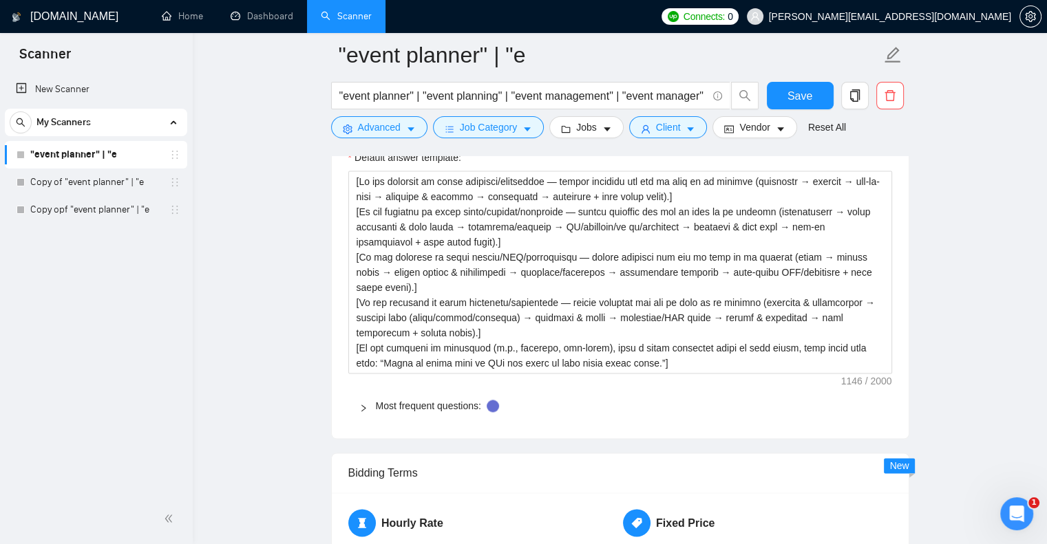
type textarea "Hi [client name], I'd love the opportunity to bring my 15+ years of experience …"
click at [363, 404] on icon "right" at bounding box center [363, 408] width 8 height 8
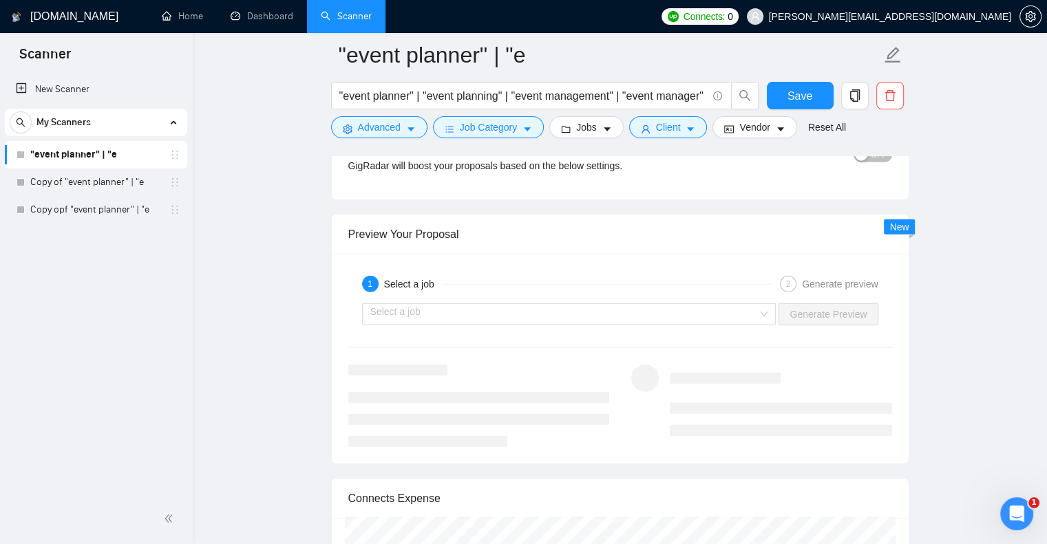
scroll to position [3579, 0]
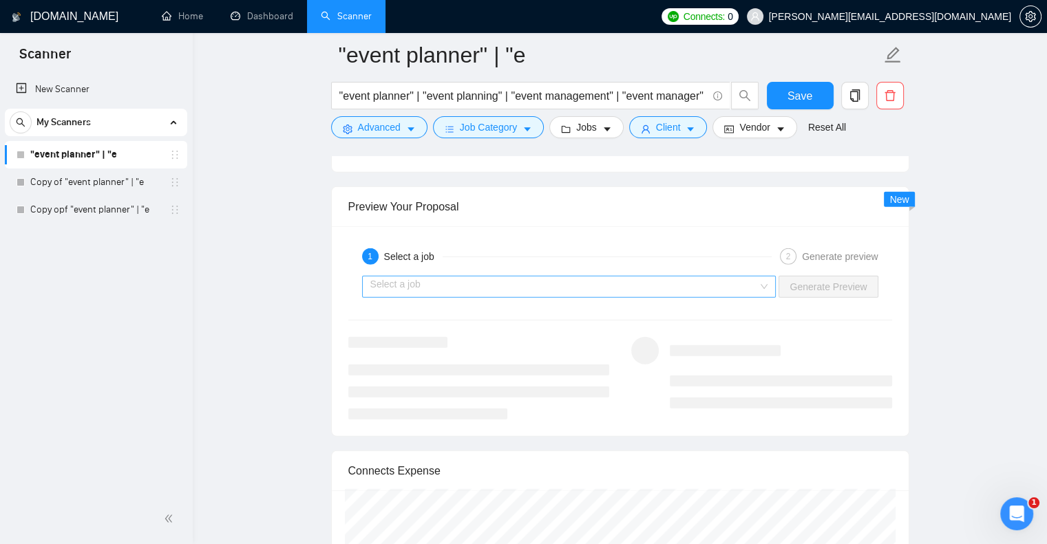
click at [704, 284] on input "search" at bounding box center [564, 287] width 388 height 21
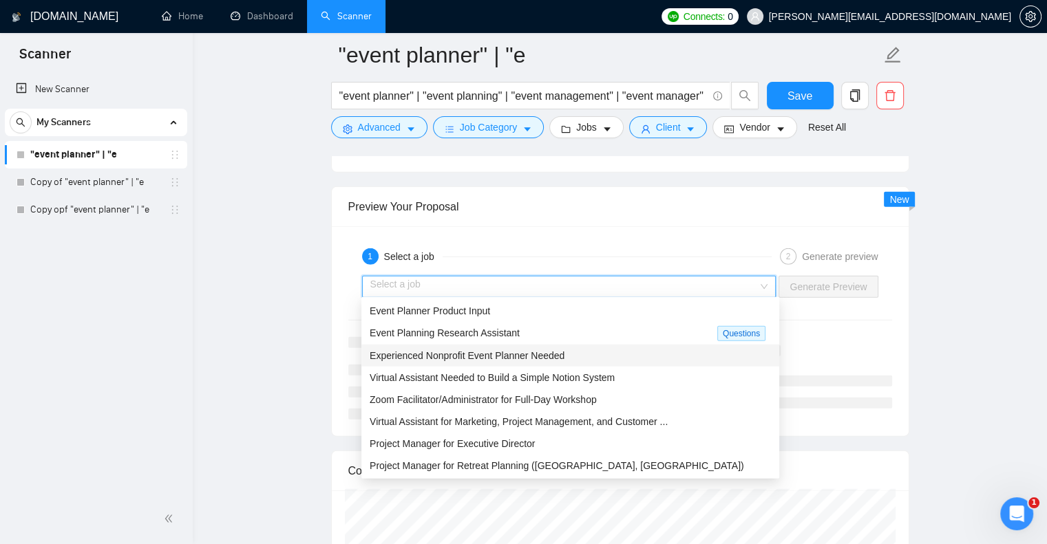
click at [608, 357] on div "Experienced Nonprofit Event Planner Needed" at bounding box center [570, 355] width 401 height 15
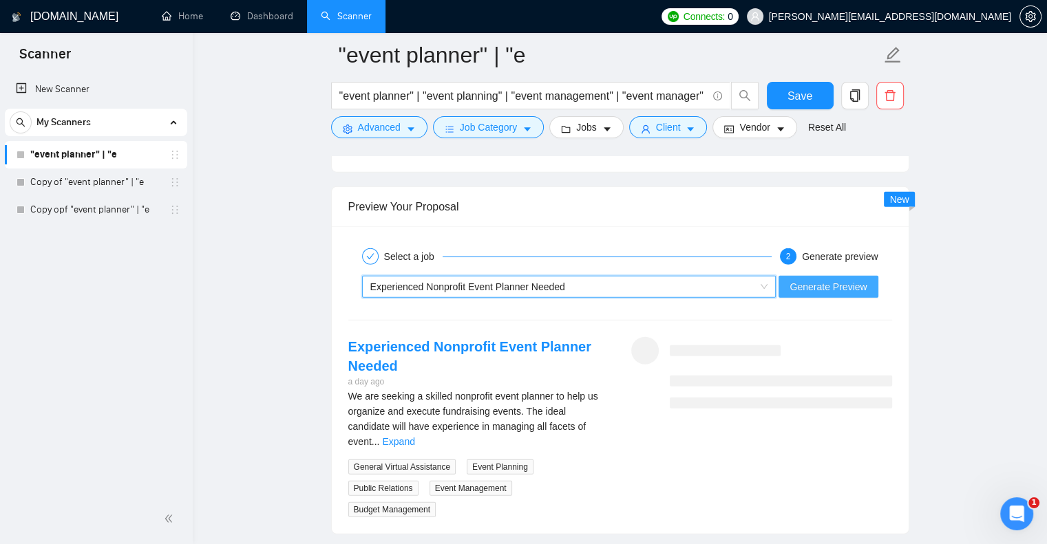
click at [847, 286] on span "Generate Preview" at bounding box center [827, 286] width 77 height 15
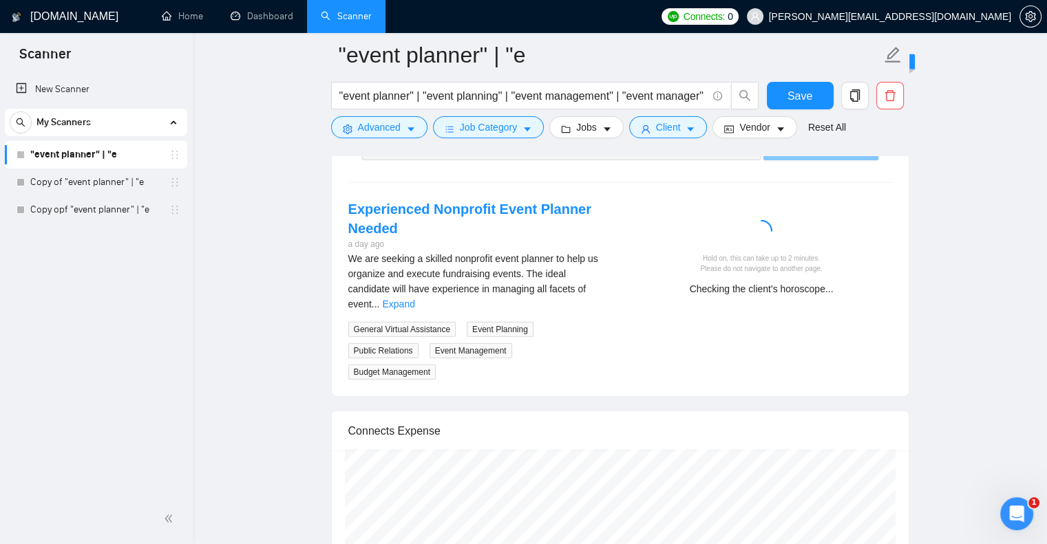
scroll to position [3648, 0]
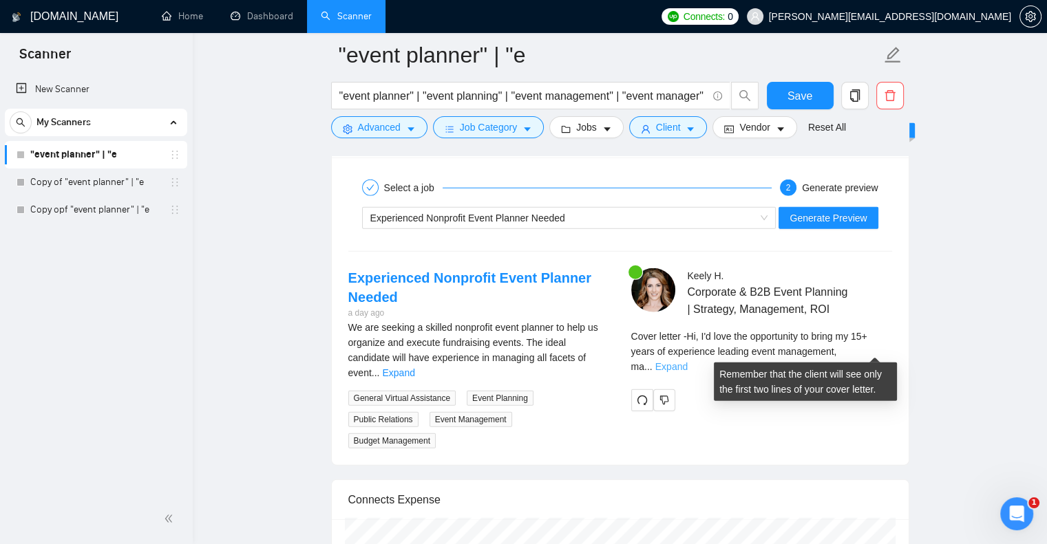
click at [688, 361] on link "Expand" at bounding box center [671, 366] width 32 height 11
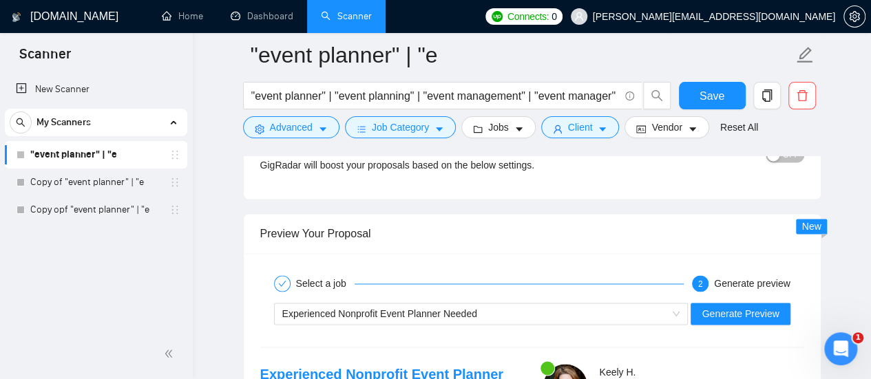
scroll to position [3595, 0]
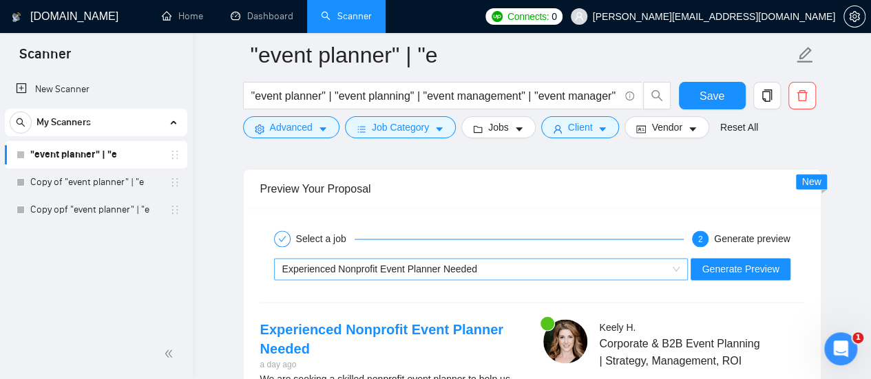
click at [570, 262] on div "Experienced Nonprofit Event Planner Needed" at bounding box center [474, 269] width 385 height 21
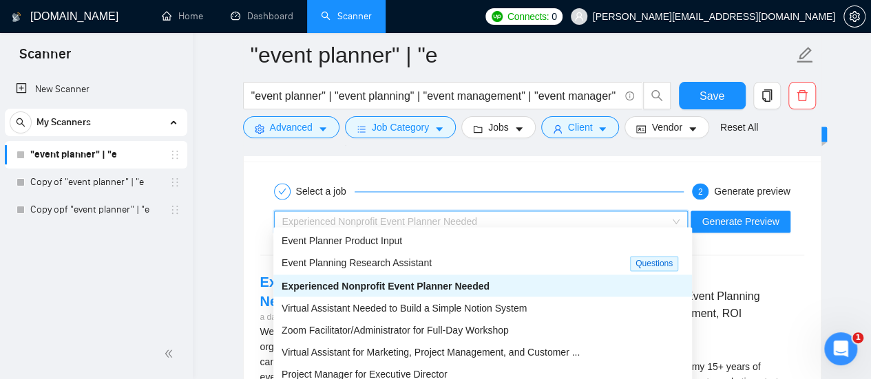
scroll to position [3664, 0]
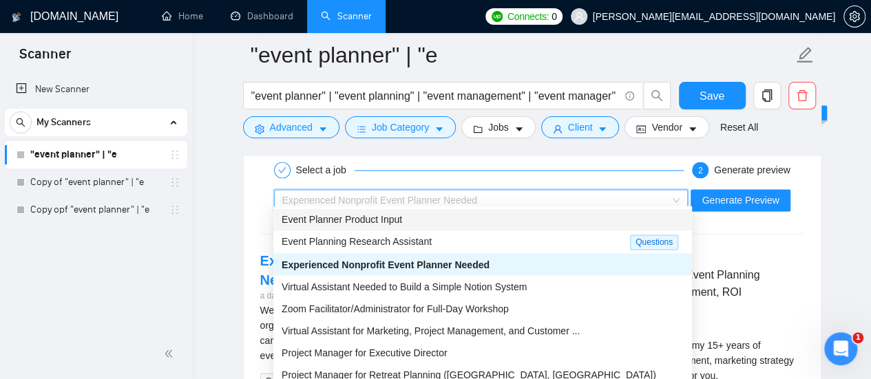
click at [377, 224] on span "Event Planner Product Input" at bounding box center [341, 219] width 120 height 11
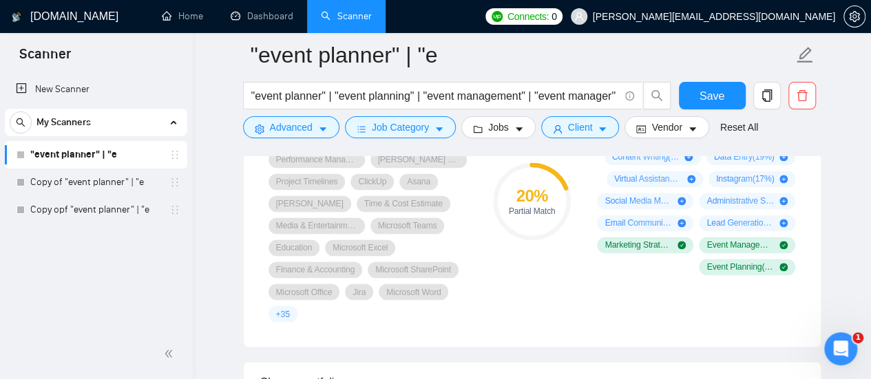
scroll to position [1049, 0]
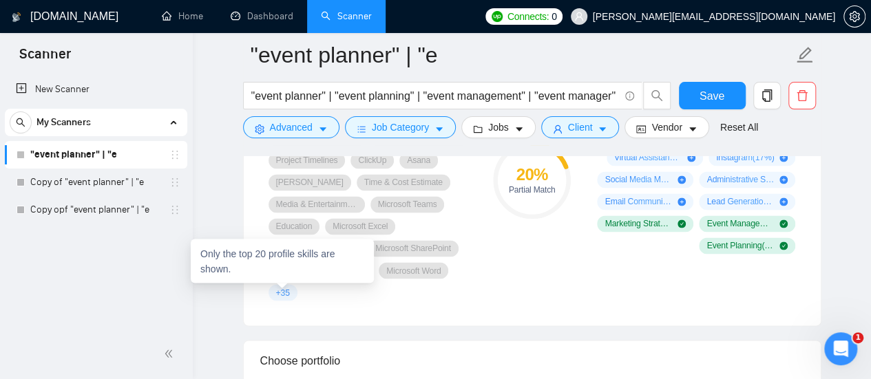
click at [279, 292] on span "+ 35" at bounding box center [283, 292] width 14 height 11
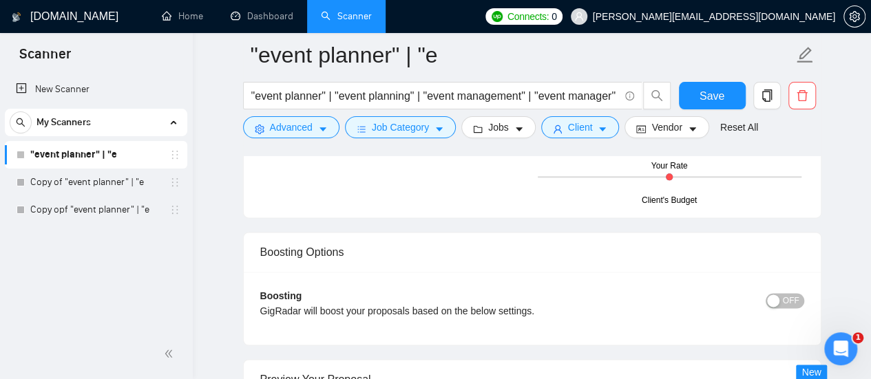
scroll to position [3458, 0]
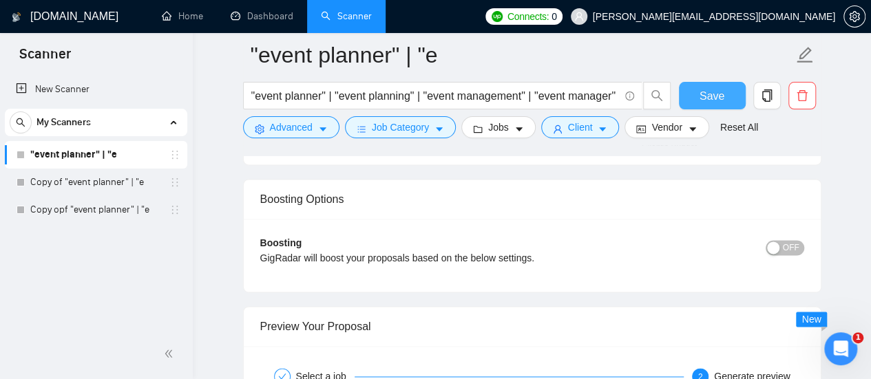
click at [712, 97] on span "Save" at bounding box center [711, 95] width 25 height 17
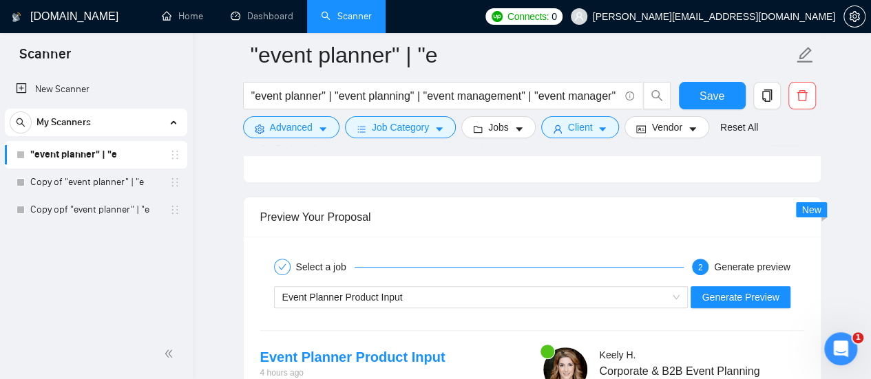
scroll to position [2563, 0]
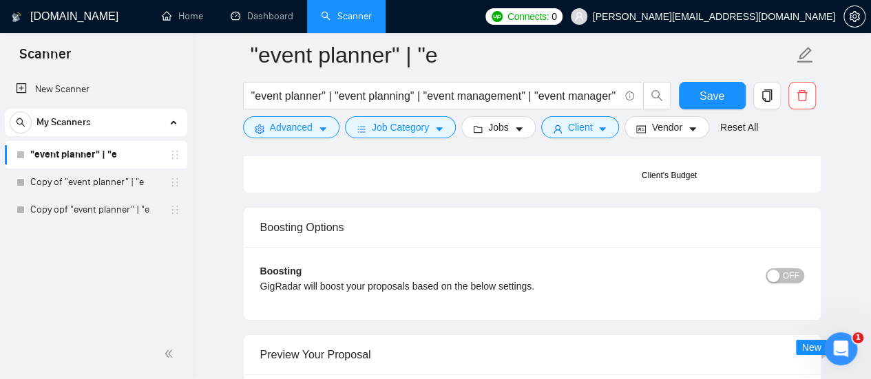
click at [86, 162] on link ""event planner" | "e" at bounding box center [95, 155] width 131 height 28
click at [92, 158] on link ""event planner" | "e" at bounding box center [95, 155] width 131 height 28
click at [730, 98] on button "Save" at bounding box center [712, 96] width 67 height 28
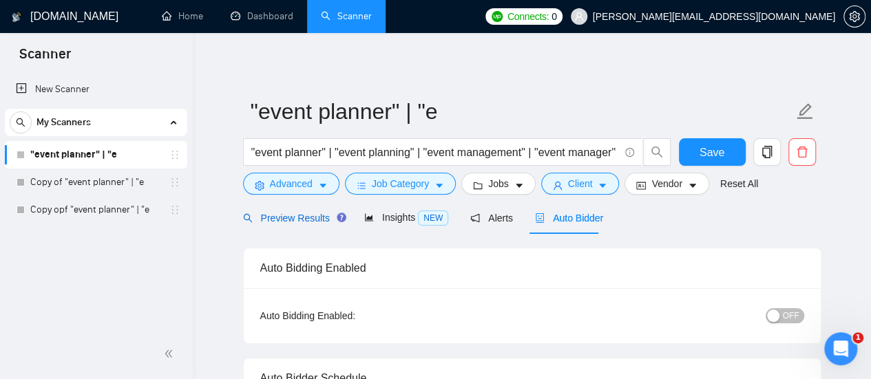
click at [287, 213] on span "Preview Results" at bounding box center [292, 218] width 99 height 11
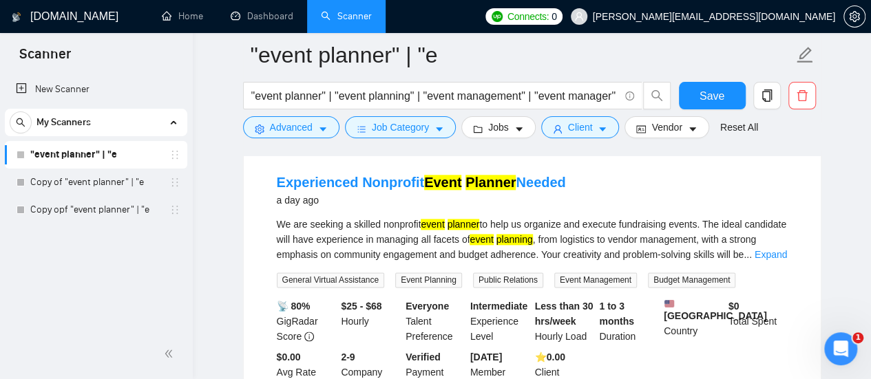
scroll to position [757, 0]
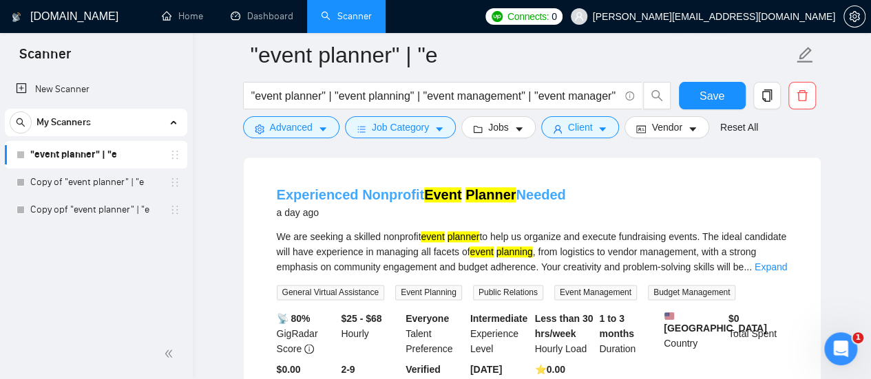
click at [547, 187] on link "Experienced Nonprofit Event Planner Needed" at bounding box center [421, 194] width 289 height 15
